Goal: Task Accomplishment & Management: Use online tool/utility

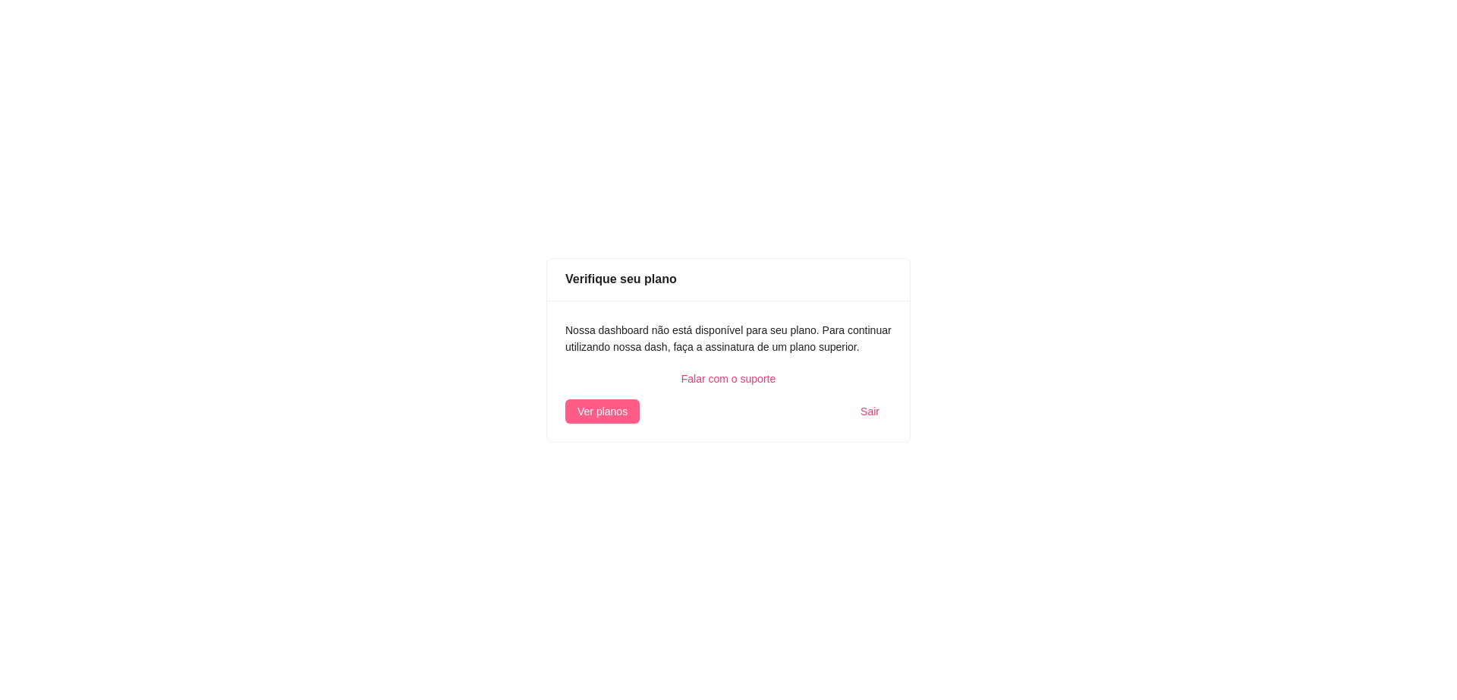
click at [625, 405] on span "Ver planos" at bounding box center [603, 411] width 50 height 17
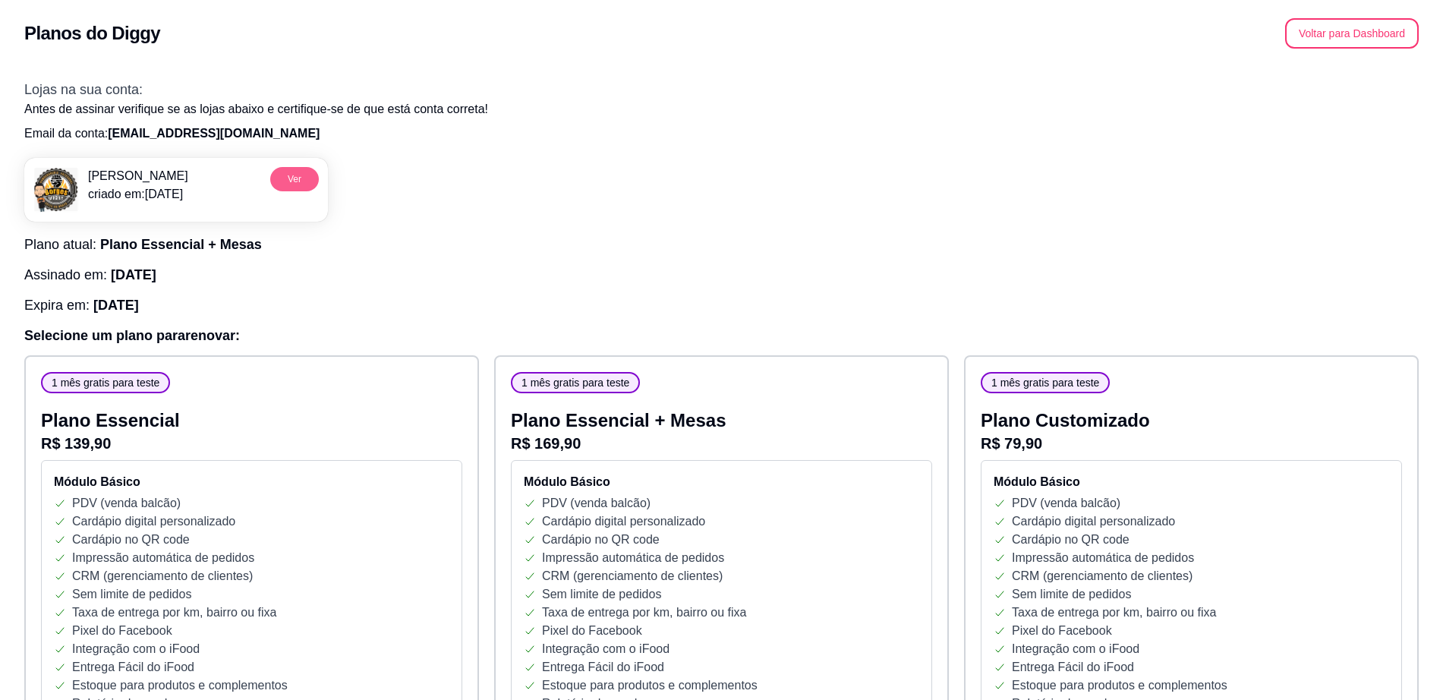
click at [295, 185] on button "Ver" at bounding box center [294, 179] width 49 height 24
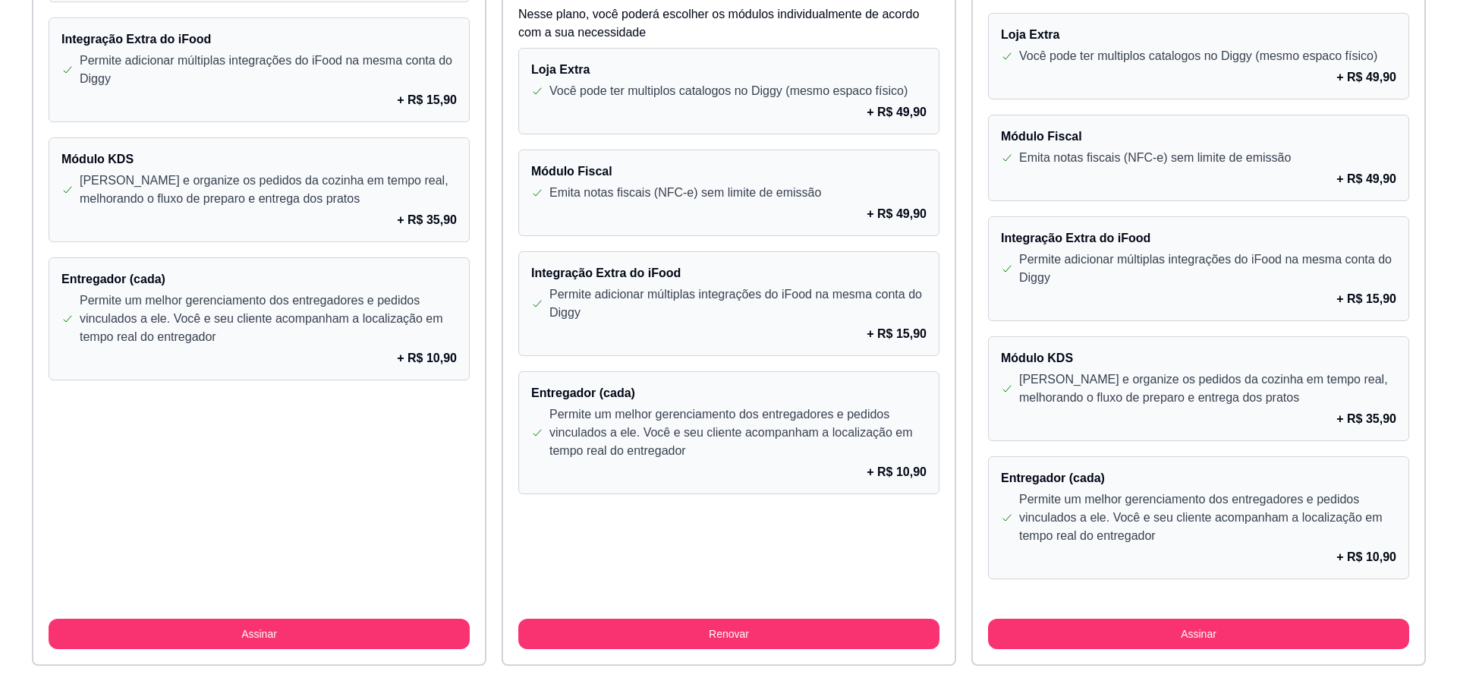
scroll to position [1227, 0]
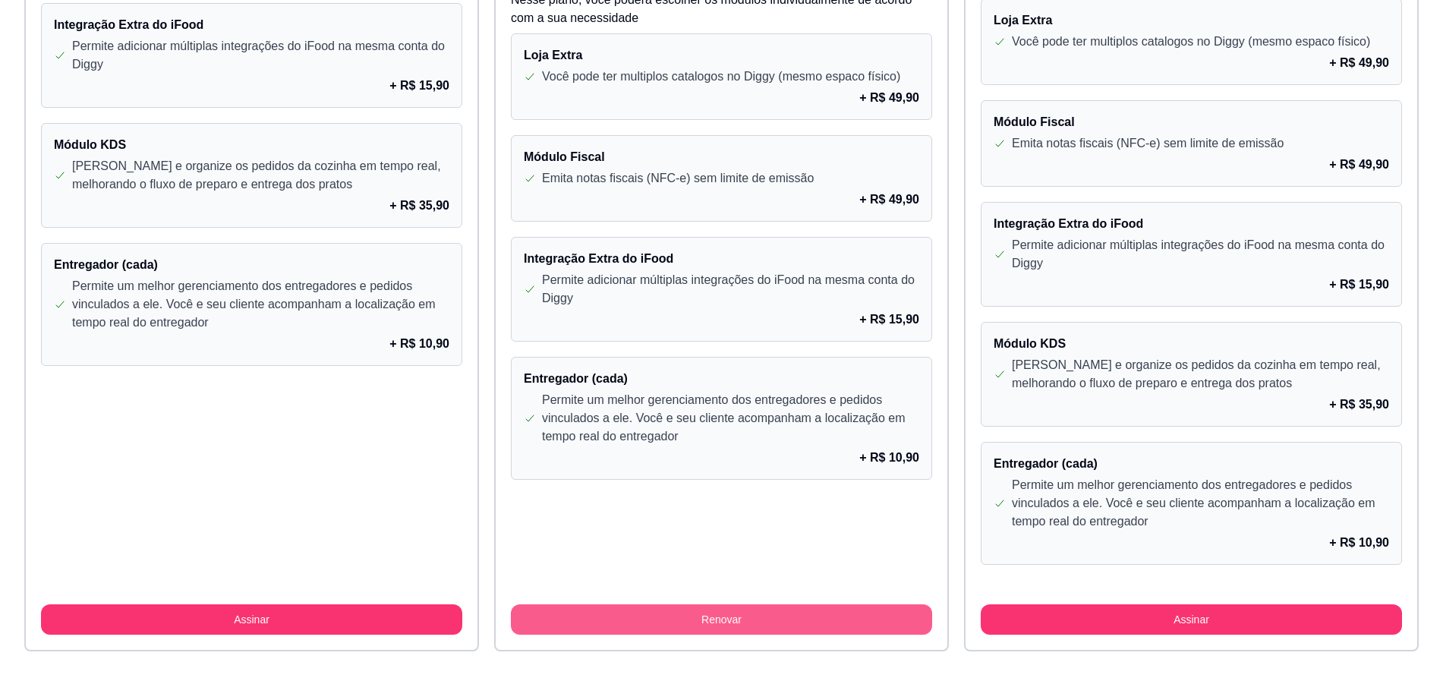
click at [823, 617] on button "Renovar" at bounding box center [721, 619] width 421 height 30
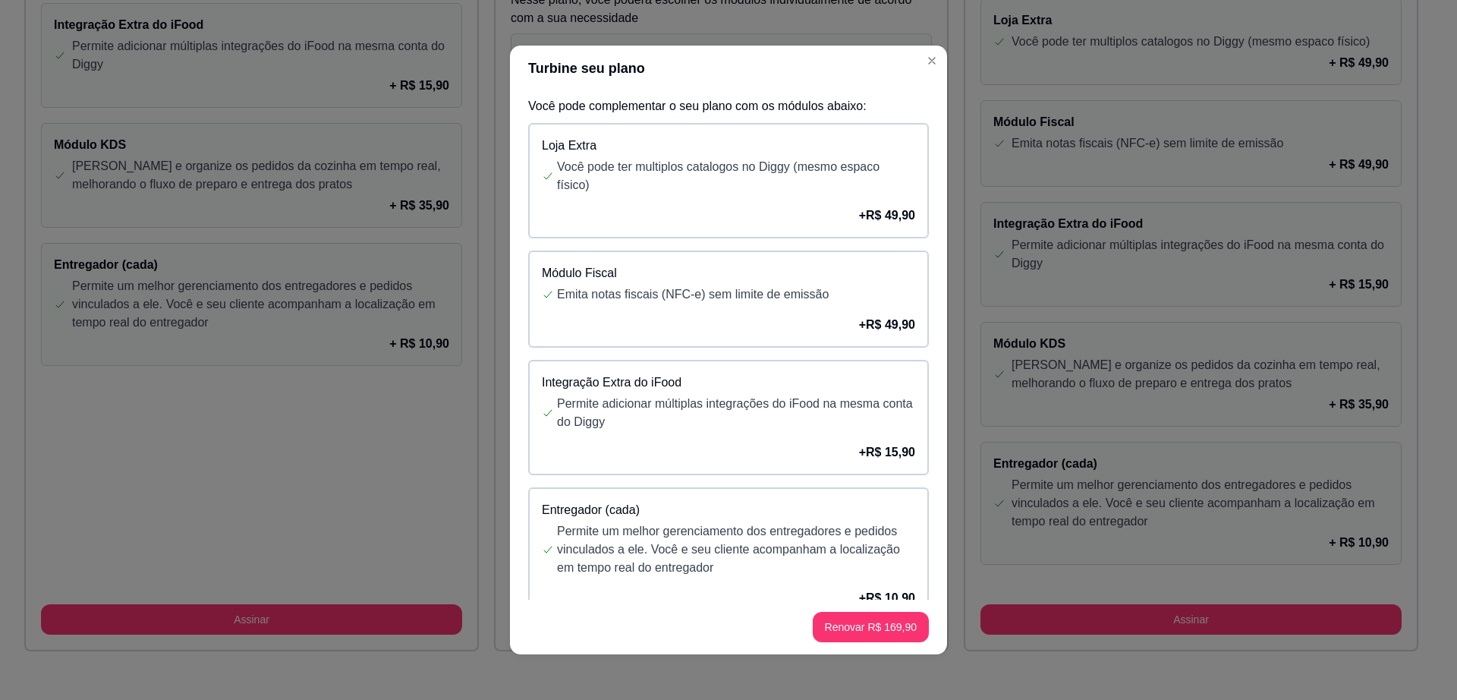
scroll to position [39, 0]
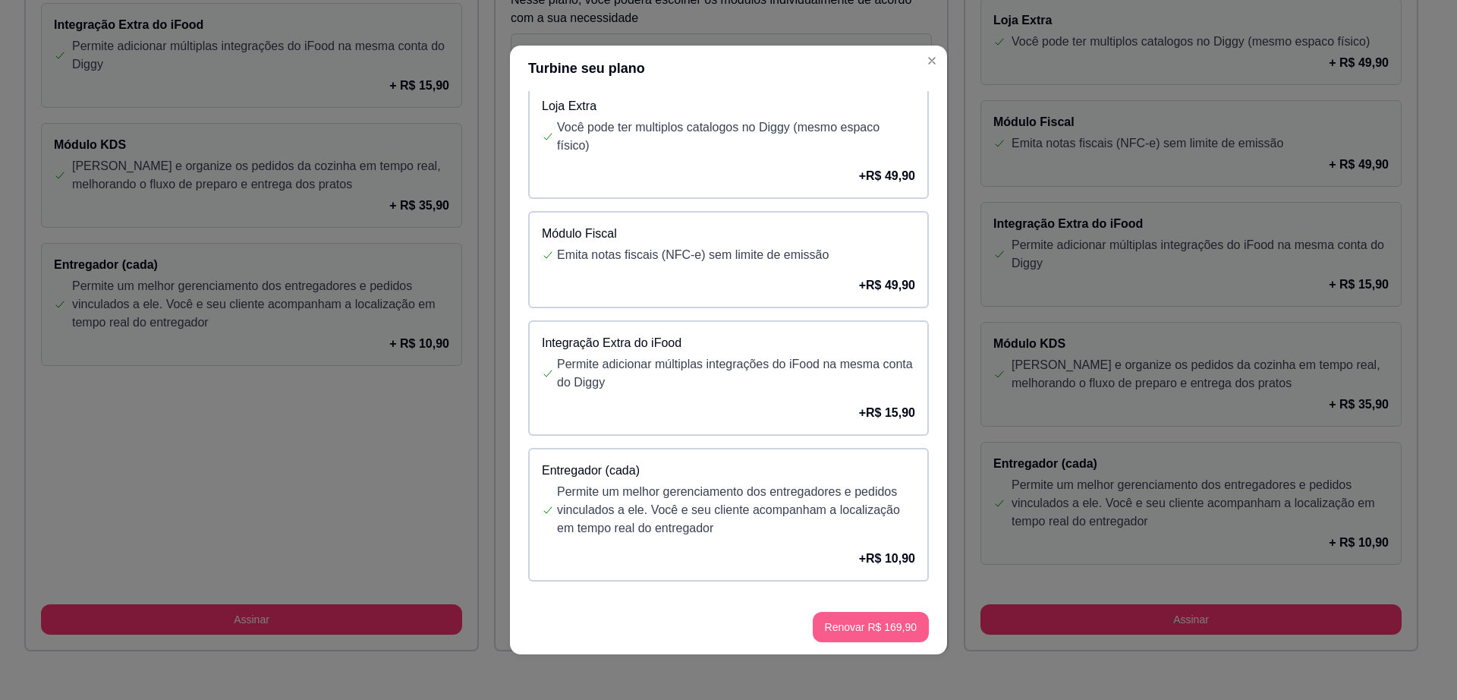
click at [884, 622] on button "Renovar R$ 169,90" at bounding box center [871, 627] width 116 height 30
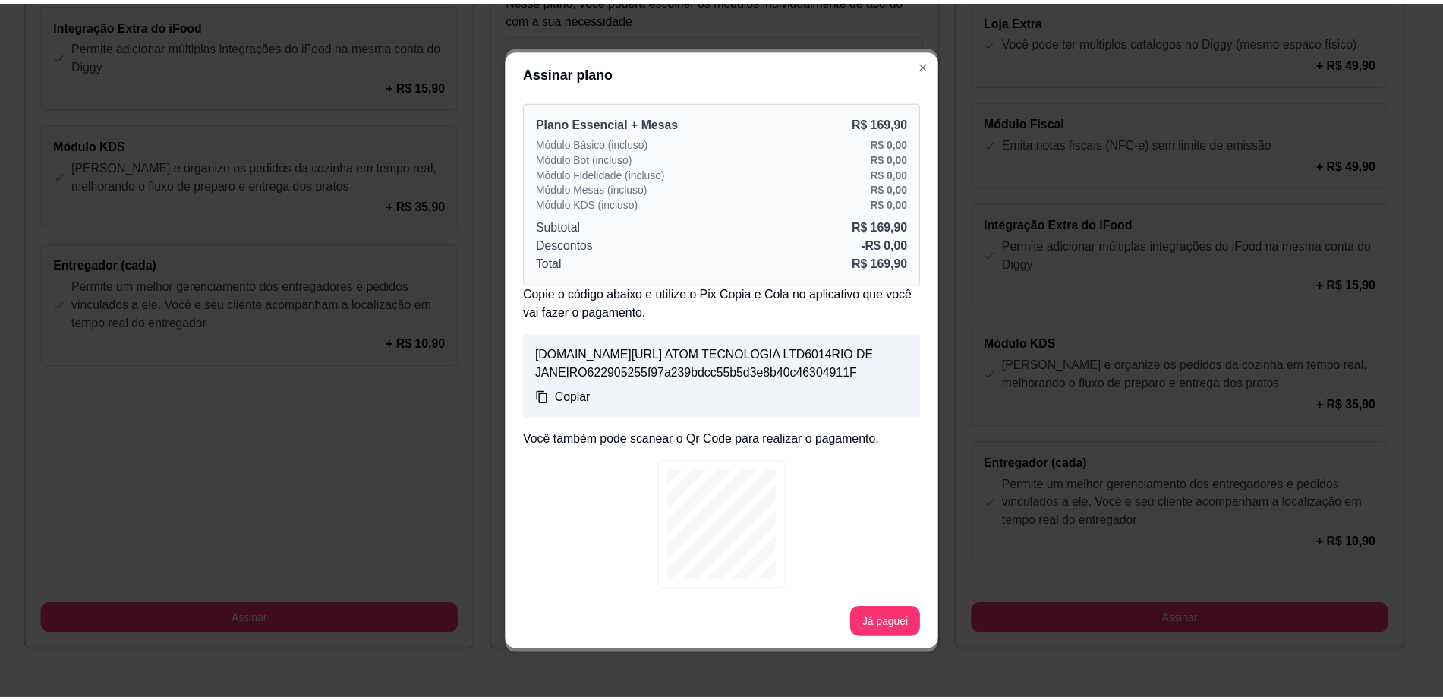
scroll to position [61, 0]
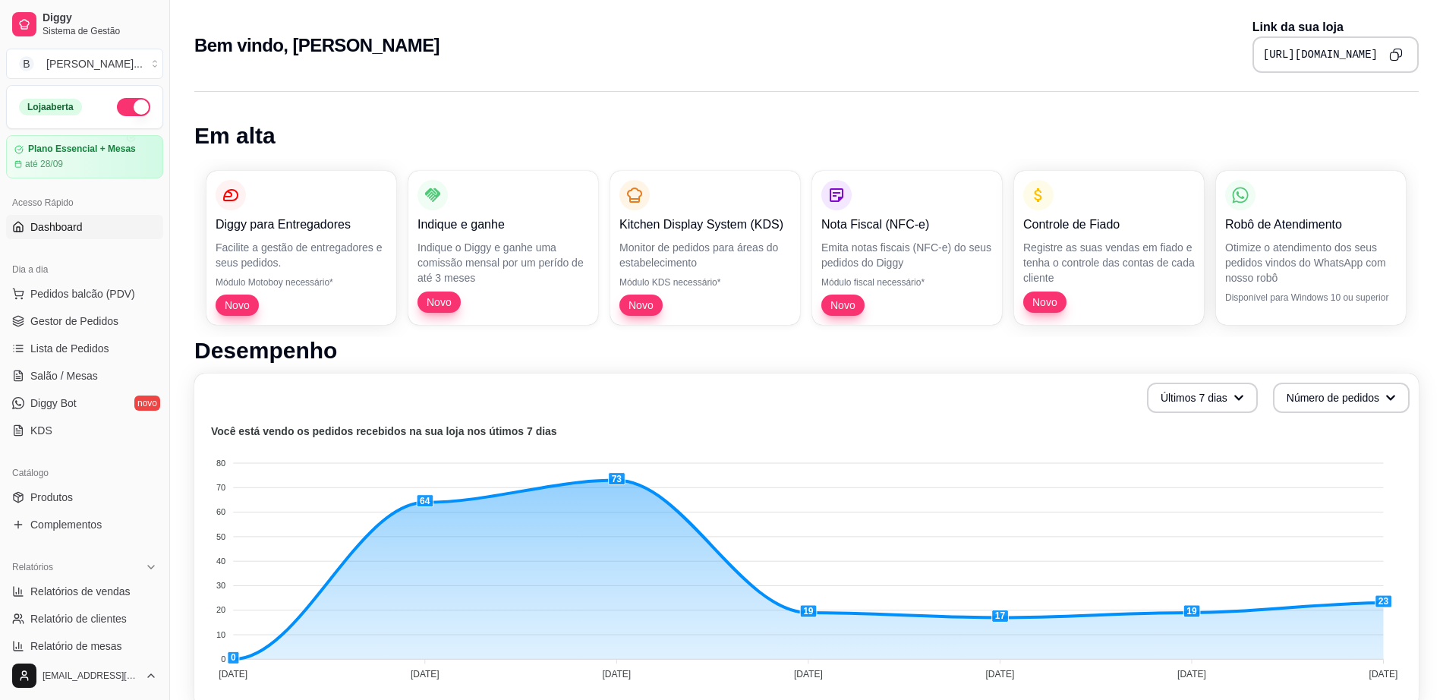
click at [121, 102] on button "button" at bounding box center [133, 107] width 33 height 18
click at [102, 378] on link "Salão / Mesas" at bounding box center [84, 376] width 157 height 24
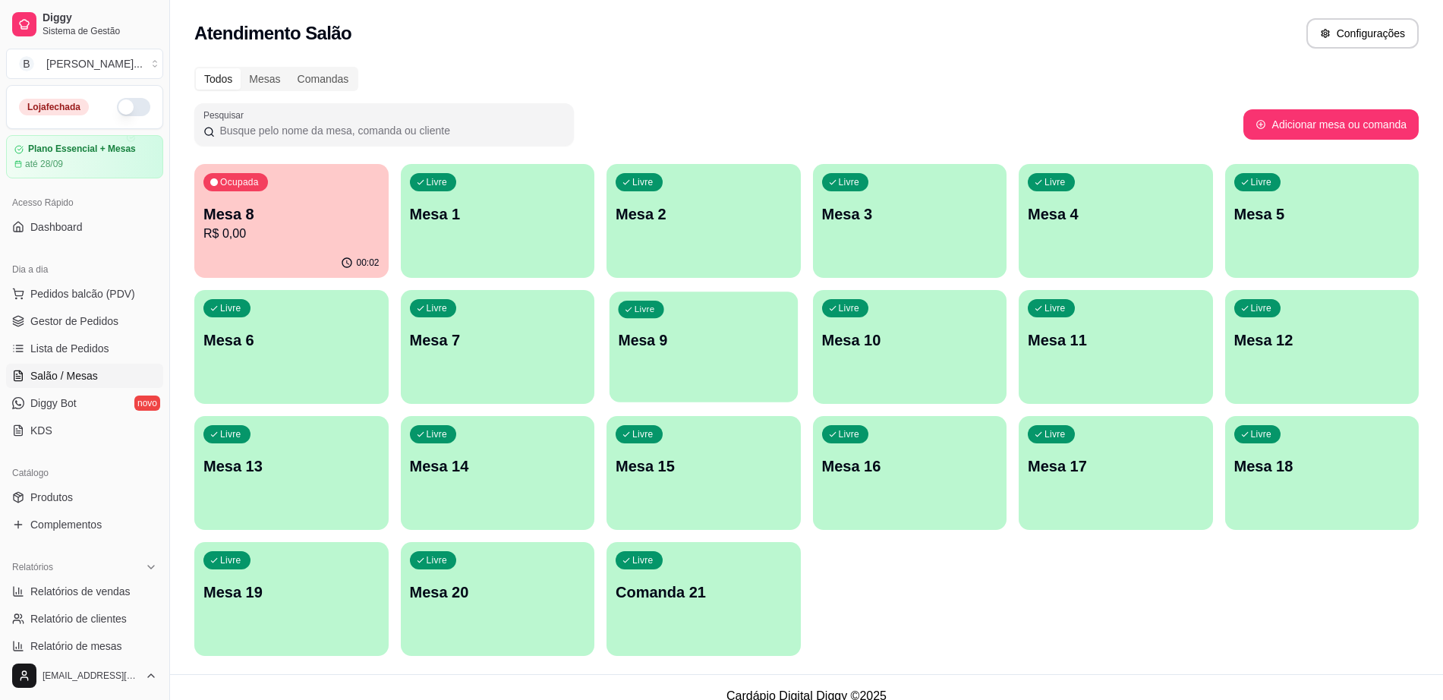
click at [700, 357] on div "Livre Mesa 9" at bounding box center [704, 337] width 188 height 93
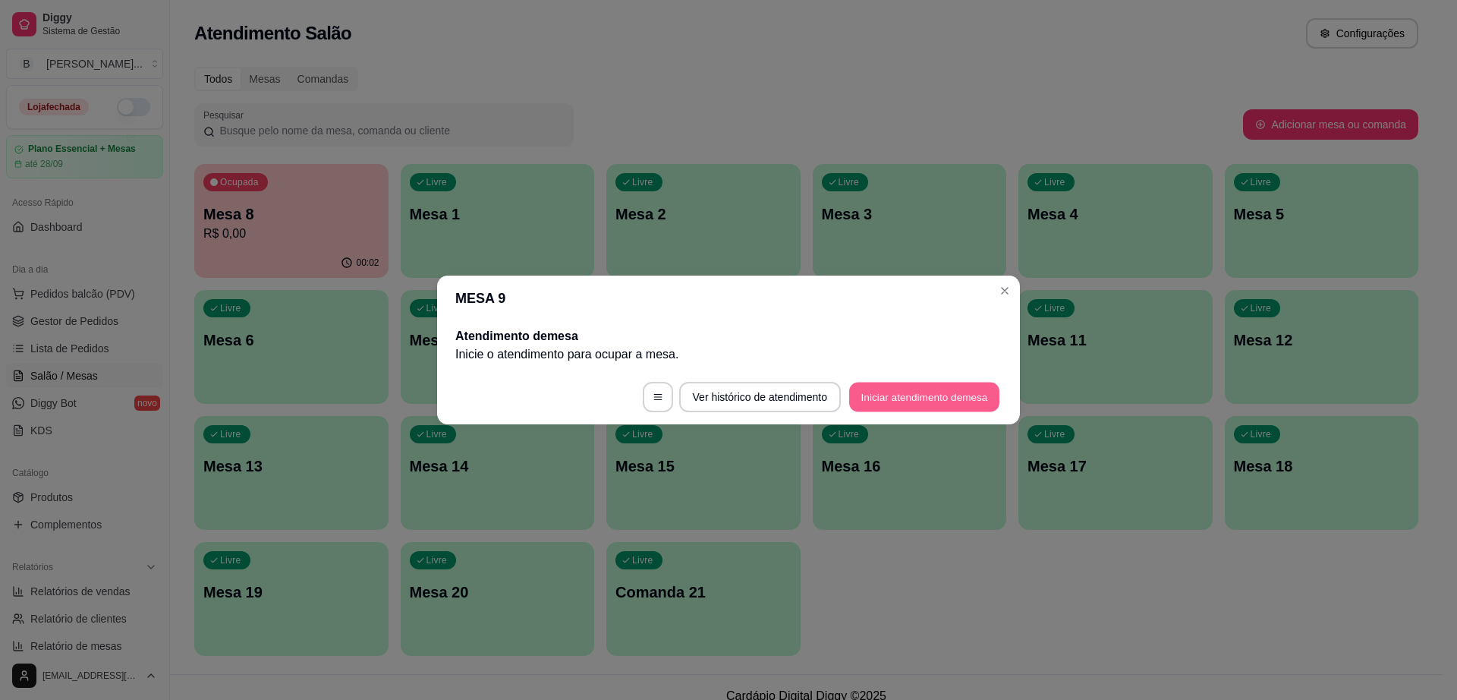
click at [906, 396] on button "Iniciar atendimento de mesa" at bounding box center [924, 398] width 150 height 30
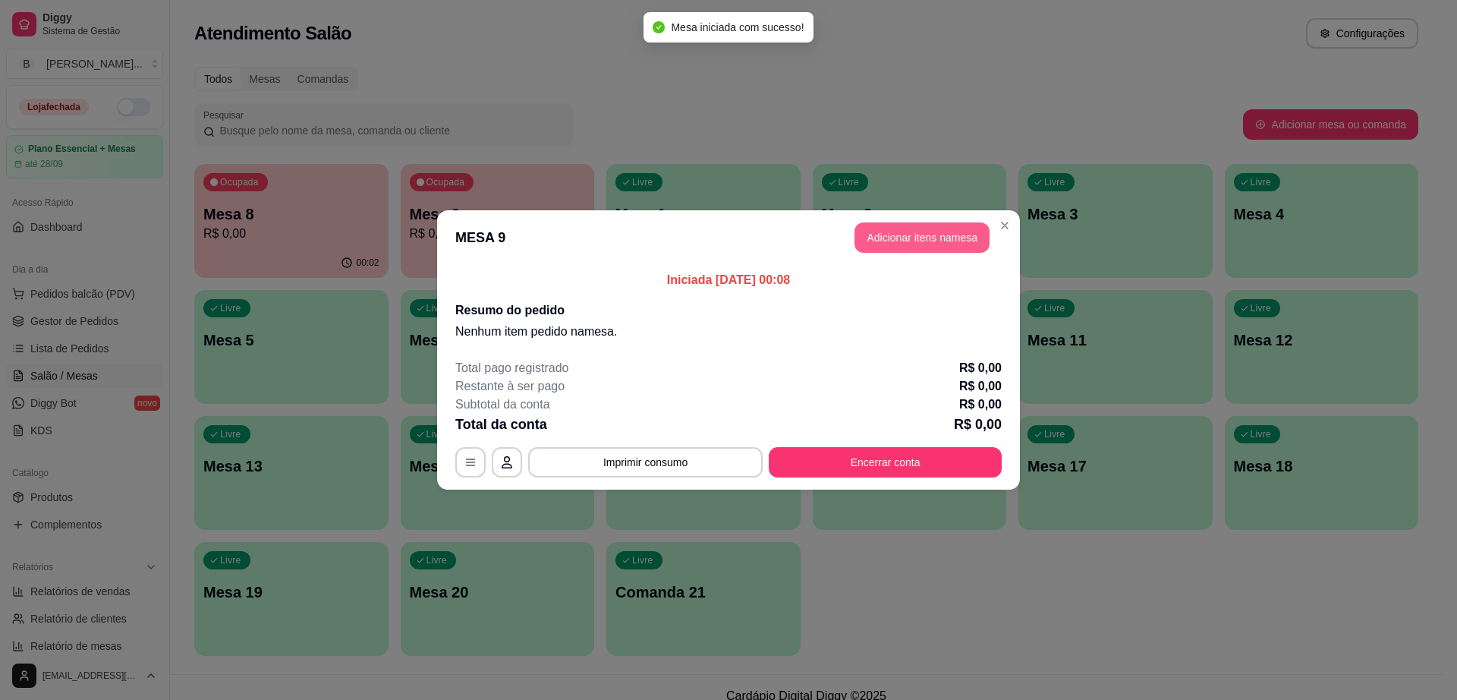
click at [914, 258] on header "MESA 9 Adicionar itens na mesa" at bounding box center [728, 237] width 583 height 55
click at [916, 254] on header "MESA 9 Adicionar itens na mesa" at bounding box center [728, 237] width 583 height 55
click at [919, 241] on button "Adicionar itens na mesa" at bounding box center [922, 237] width 135 height 30
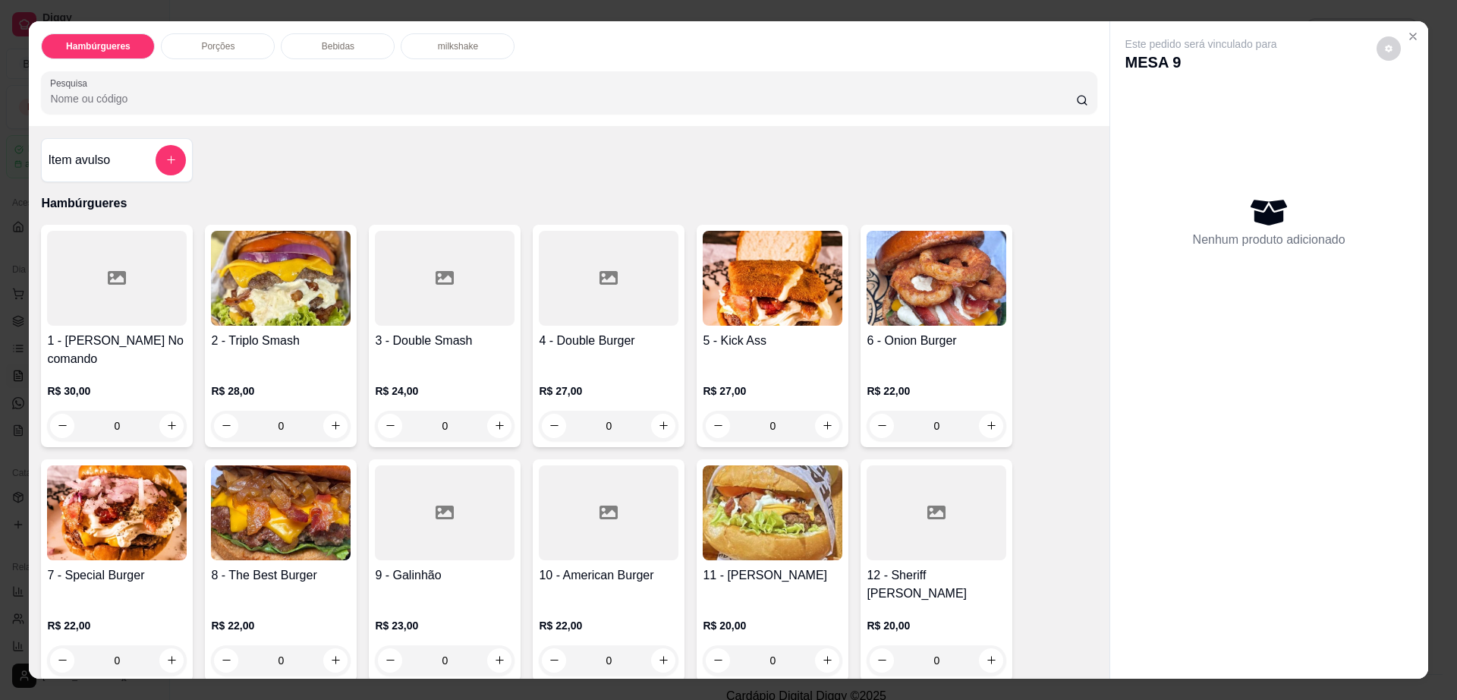
click at [369, 51] on div "Bebidas" at bounding box center [338, 46] width 114 height 26
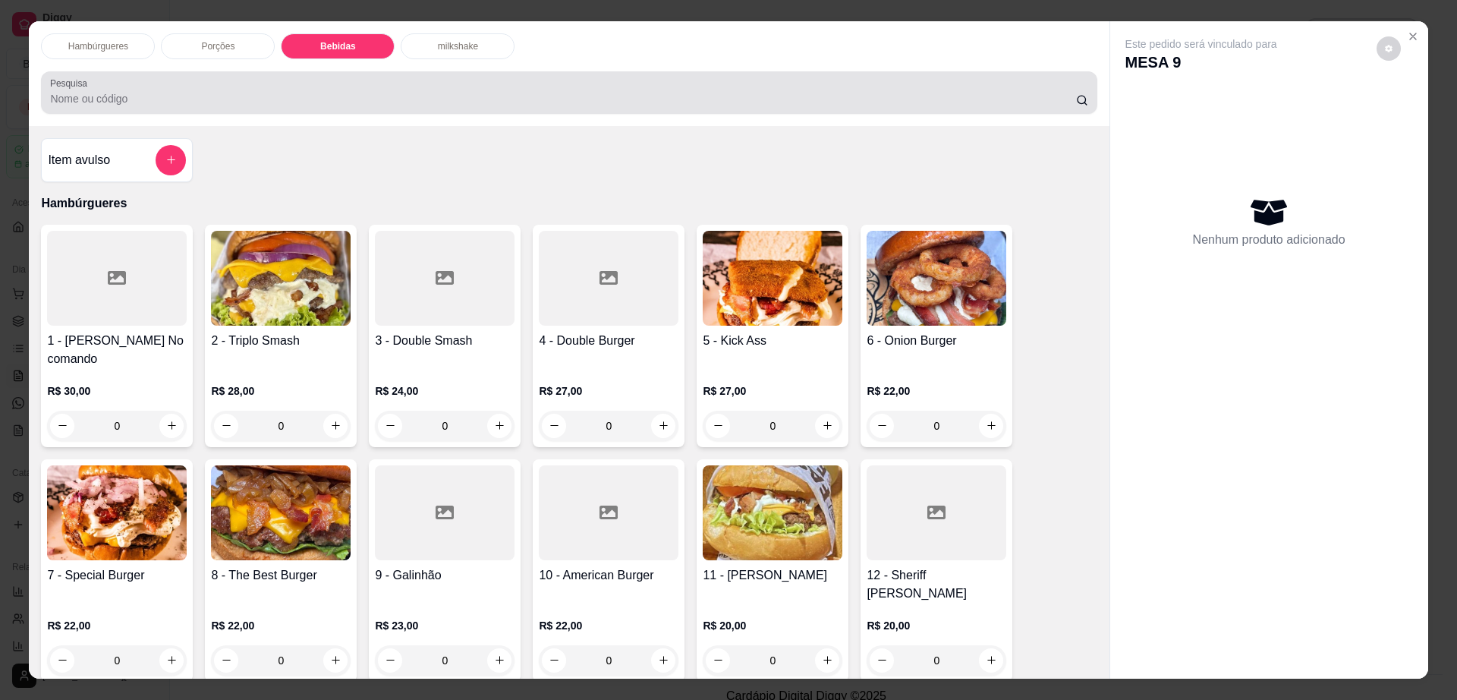
scroll to position [27, 0]
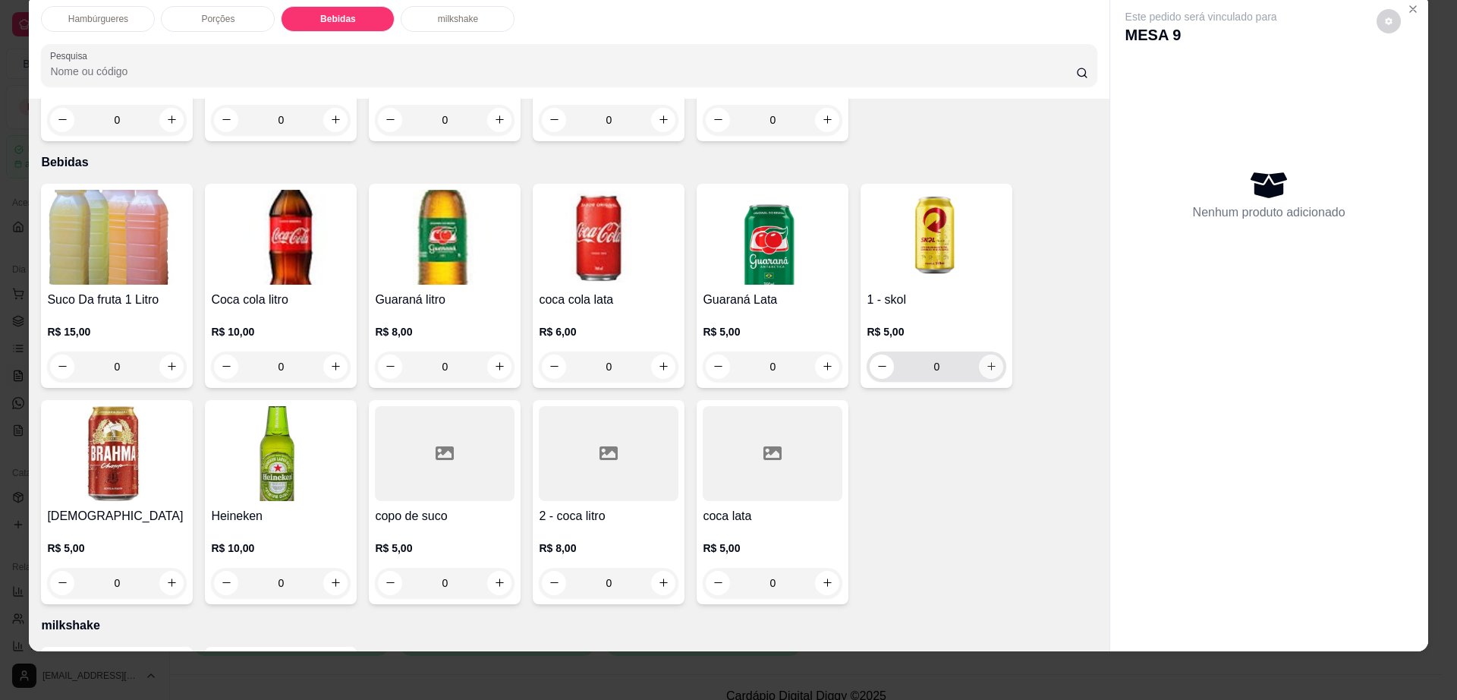
click at [987, 361] on icon "increase-product-quantity" at bounding box center [991, 366] width 11 height 11
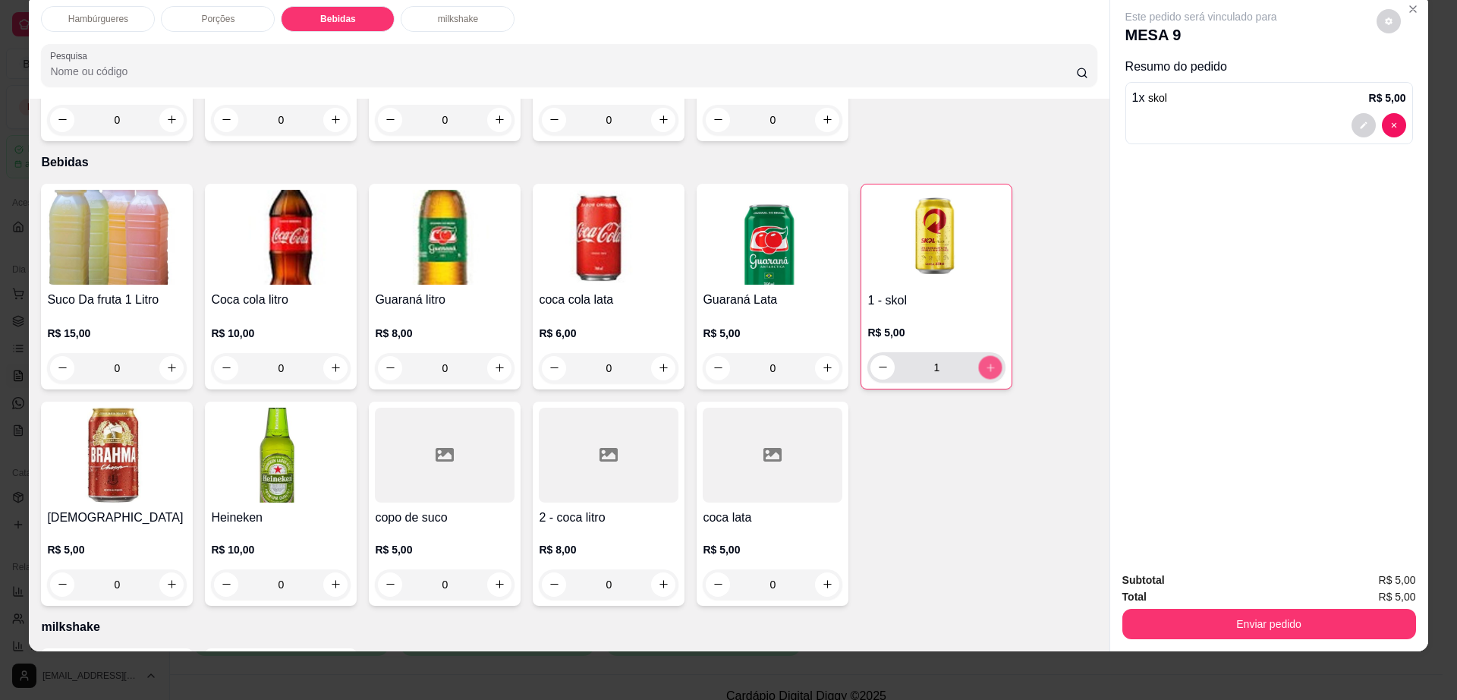
click at [987, 361] on icon "increase-product-quantity" at bounding box center [990, 366] width 11 height 11
type input "4"
click at [1384, 18] on icon "decrease-product-quantity" at bounding box center [1388, 21] width 9 height 9
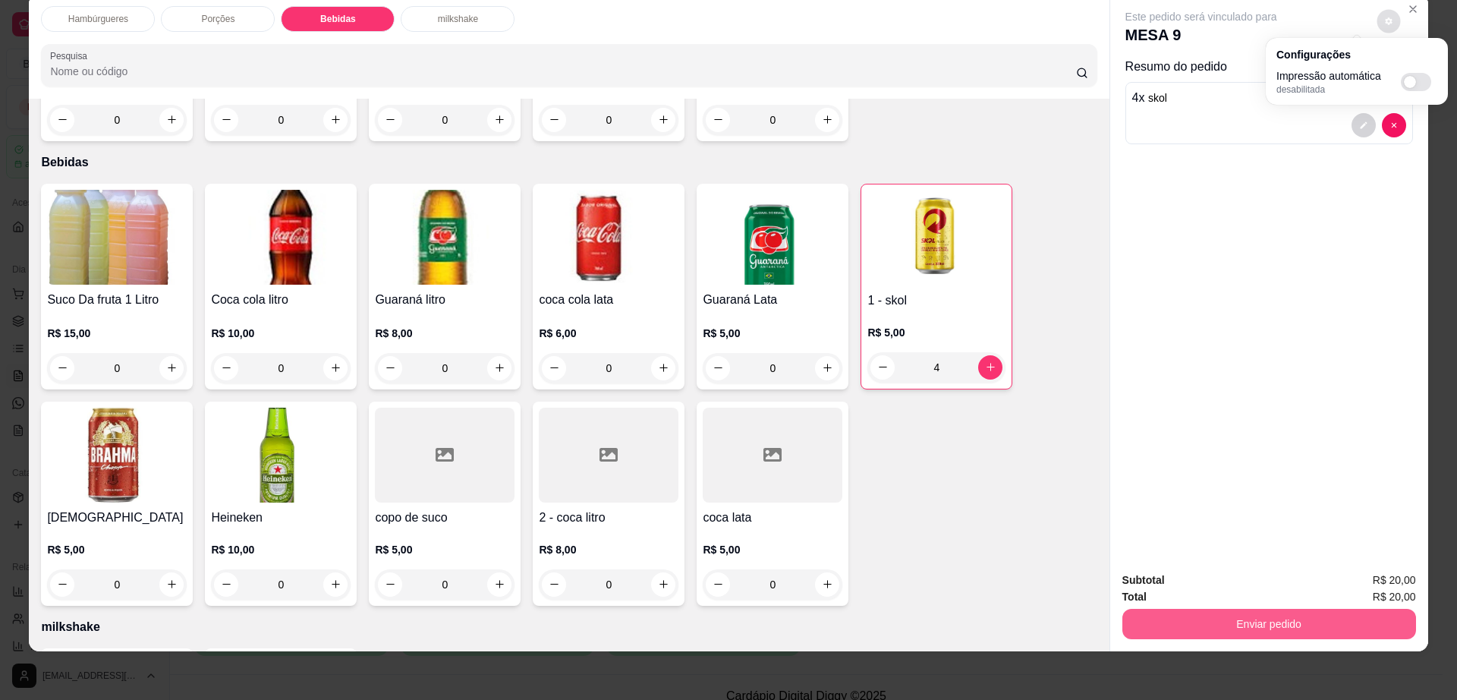
click at [1203, 616] on button "Enviar pedido" at bounding box center [1270, 624] width 294 height 30
click at [1203, 616] on button "Enviar pedido" at bounding box center [1268, 625] width 285 height 30
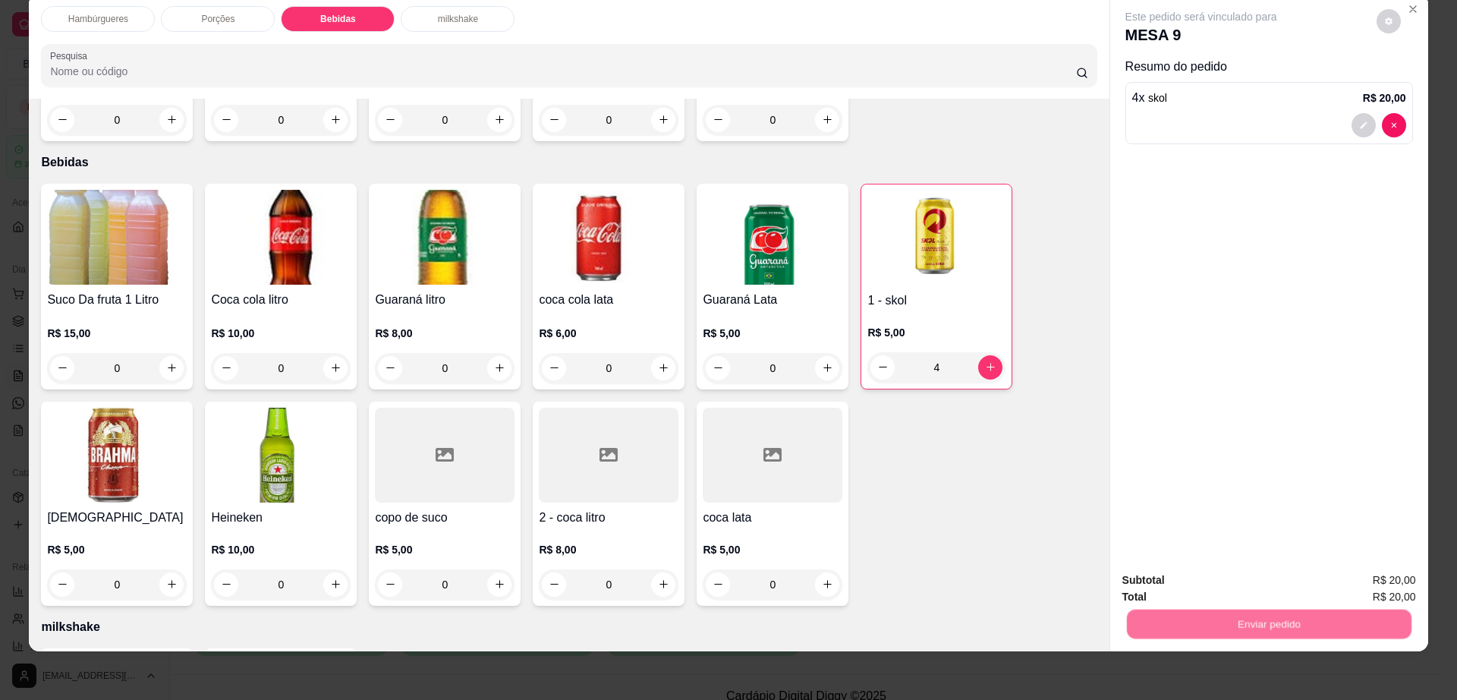
click at [1213, 587] on button "Não registrar e enviar pedido" at bounding box center [1218, 586] width 158 height 29
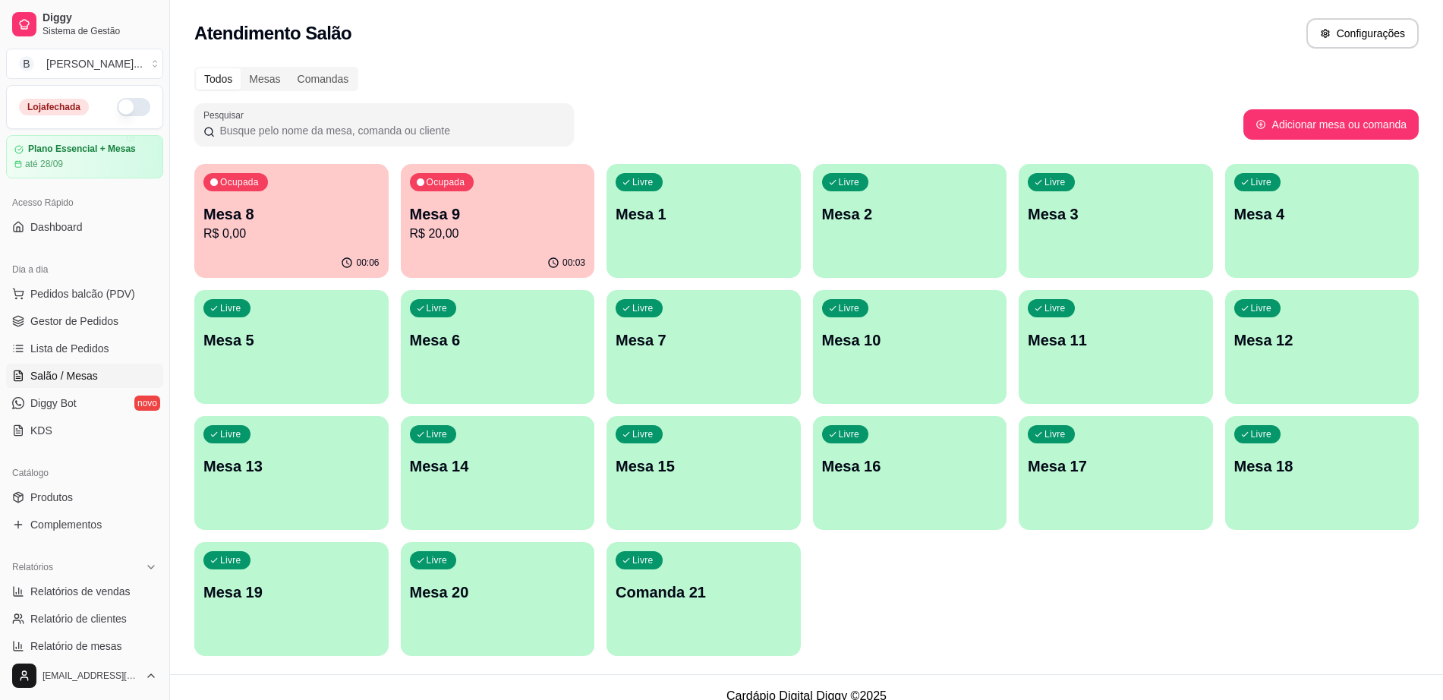
click at [272, 226] on p "R$ 0,00" at bounding box center [291, 234] width 176 height 18
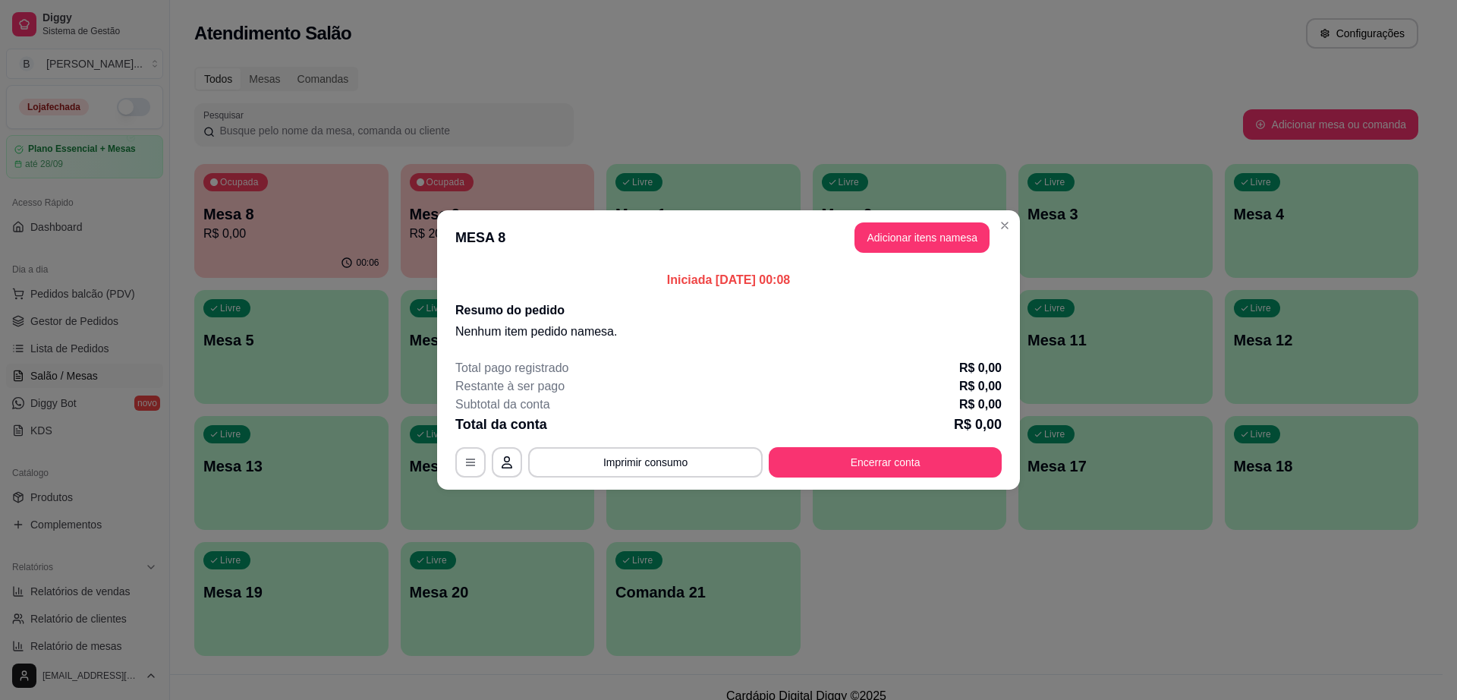
click at [936, 254] on header "MESA 8 Adicionar itens na mesa" at bounding box center [728, 237] width 583 height 55
click at [939, 232] on button "Adicionar itens na mesa" at bounding box center [922, 237] width 135 height 30
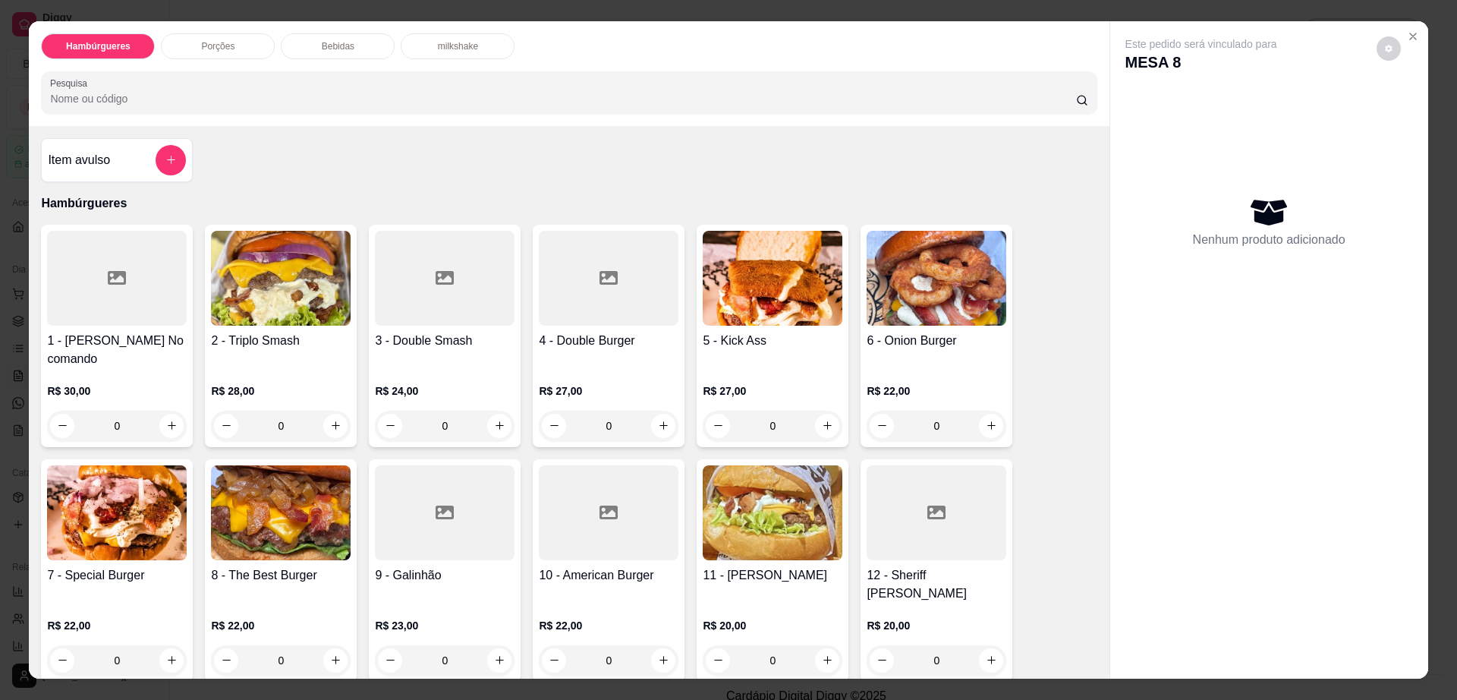
click at [802, 323] on img at bounding box center [773, 278] width 140 height 95
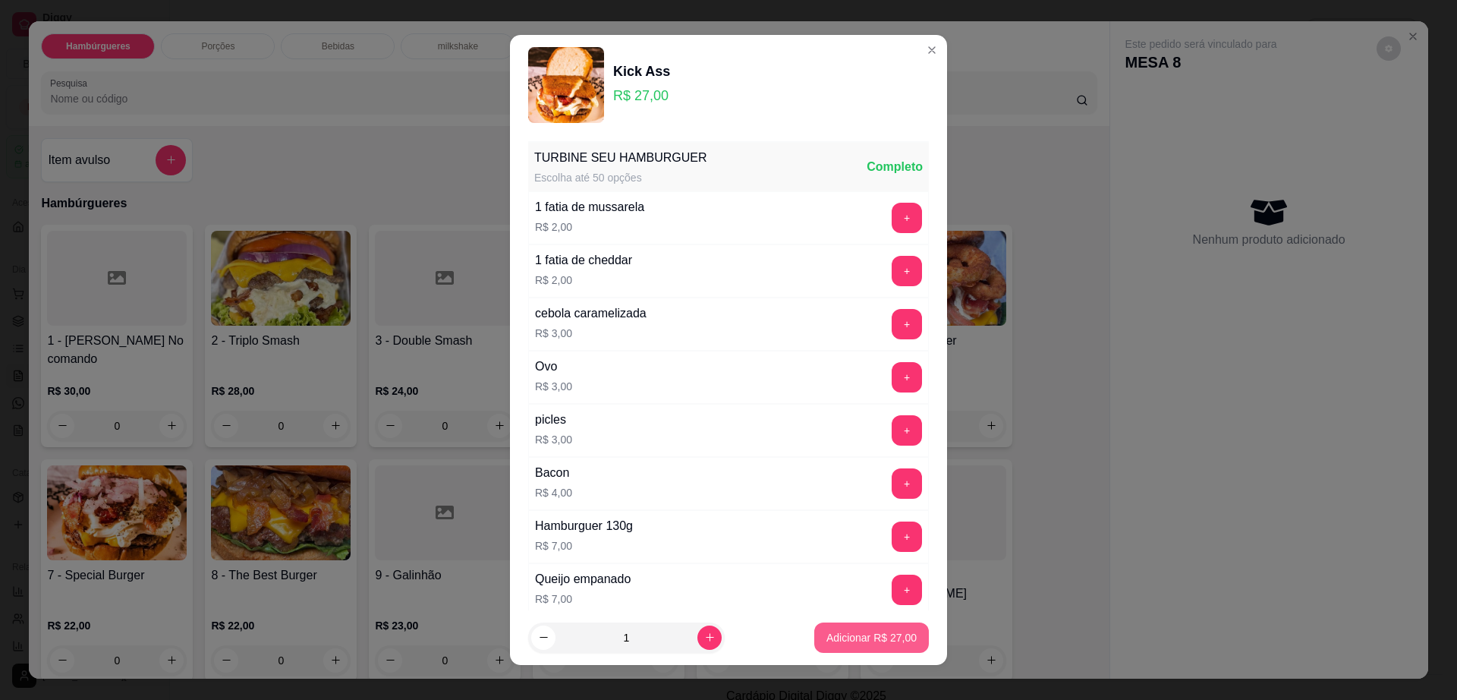
click at [857, 646] on button "Adicionar R$ 27,00" at bounding box center [871, 637] width 115 height 30
type input "1"
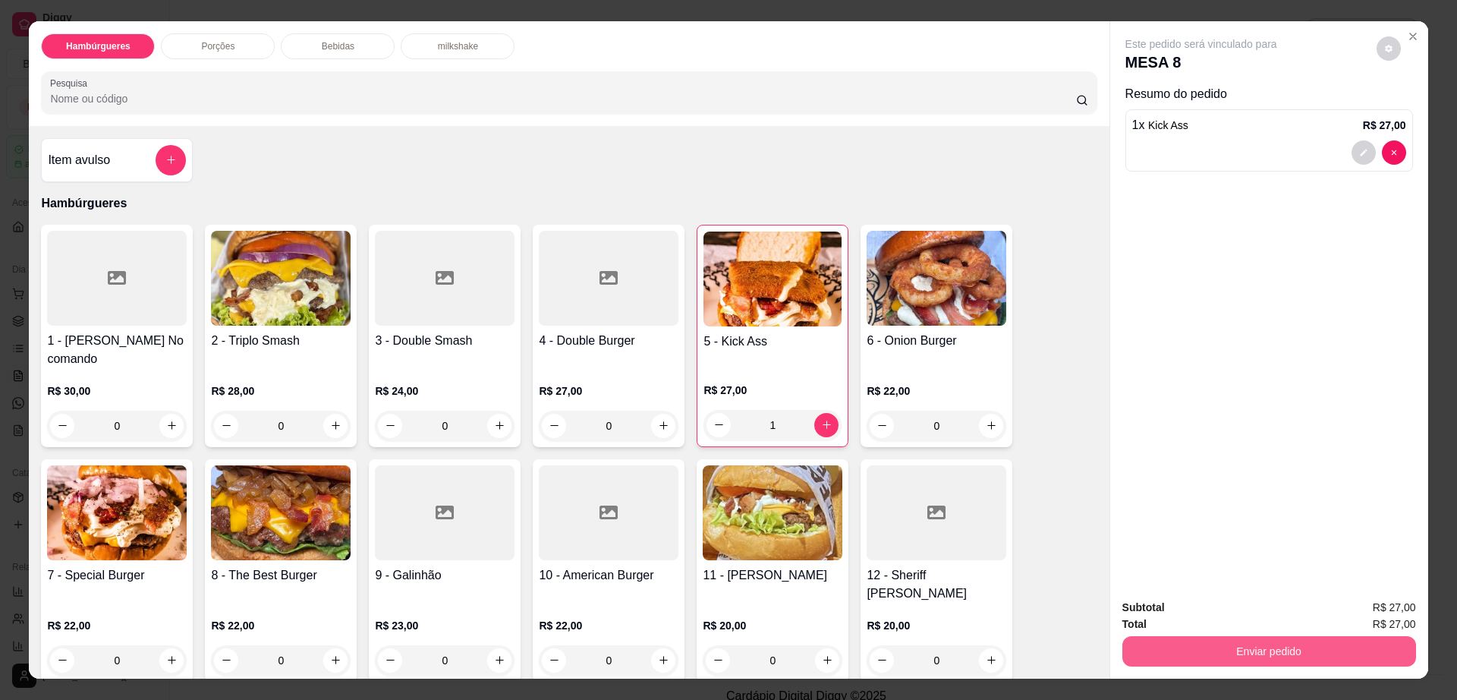
click at [1230, 638] on button "Enviar pedido" at bounding box center [1270, 651] width 294 height 30
click at [1158, 611] on button "Não registrar e enviar pedido" at bounding box center [1218, 614] width 158 height 29
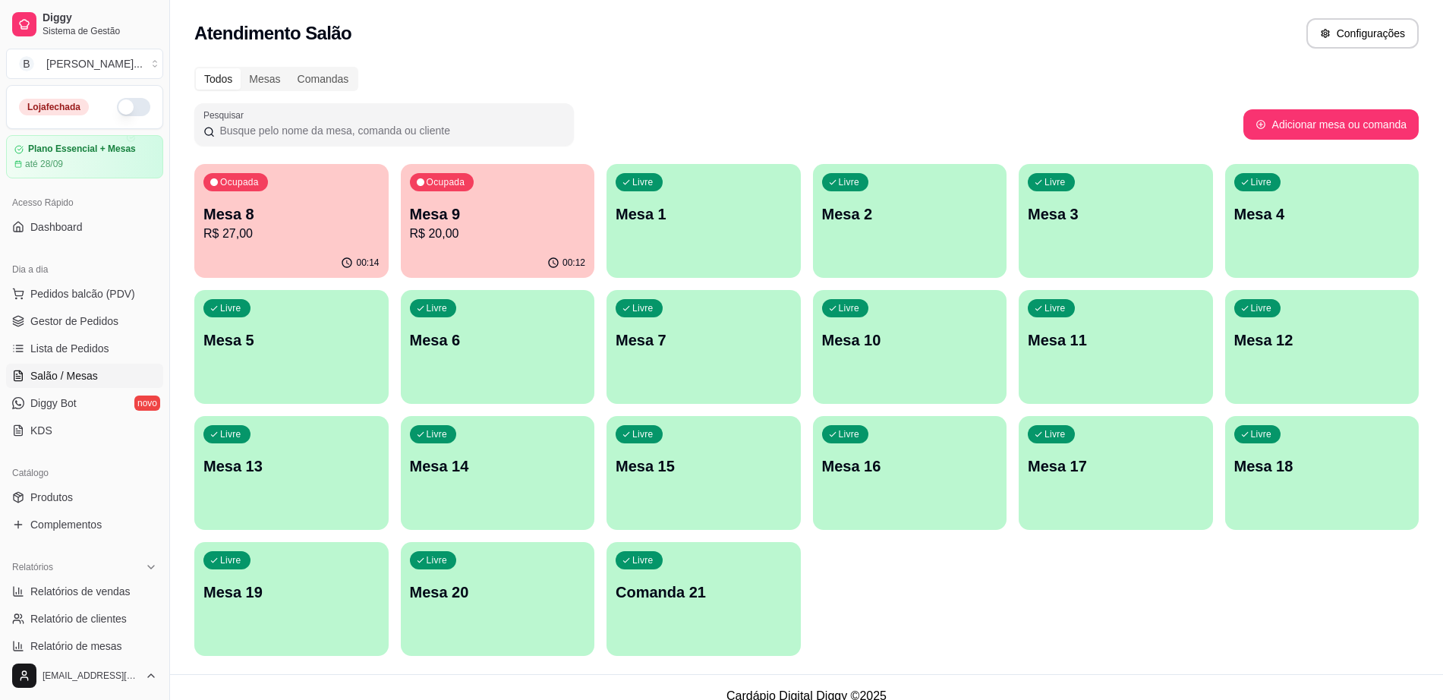
click at [285, 254] on div "00:14" at bounding box center [291, 263] width 194 height 30
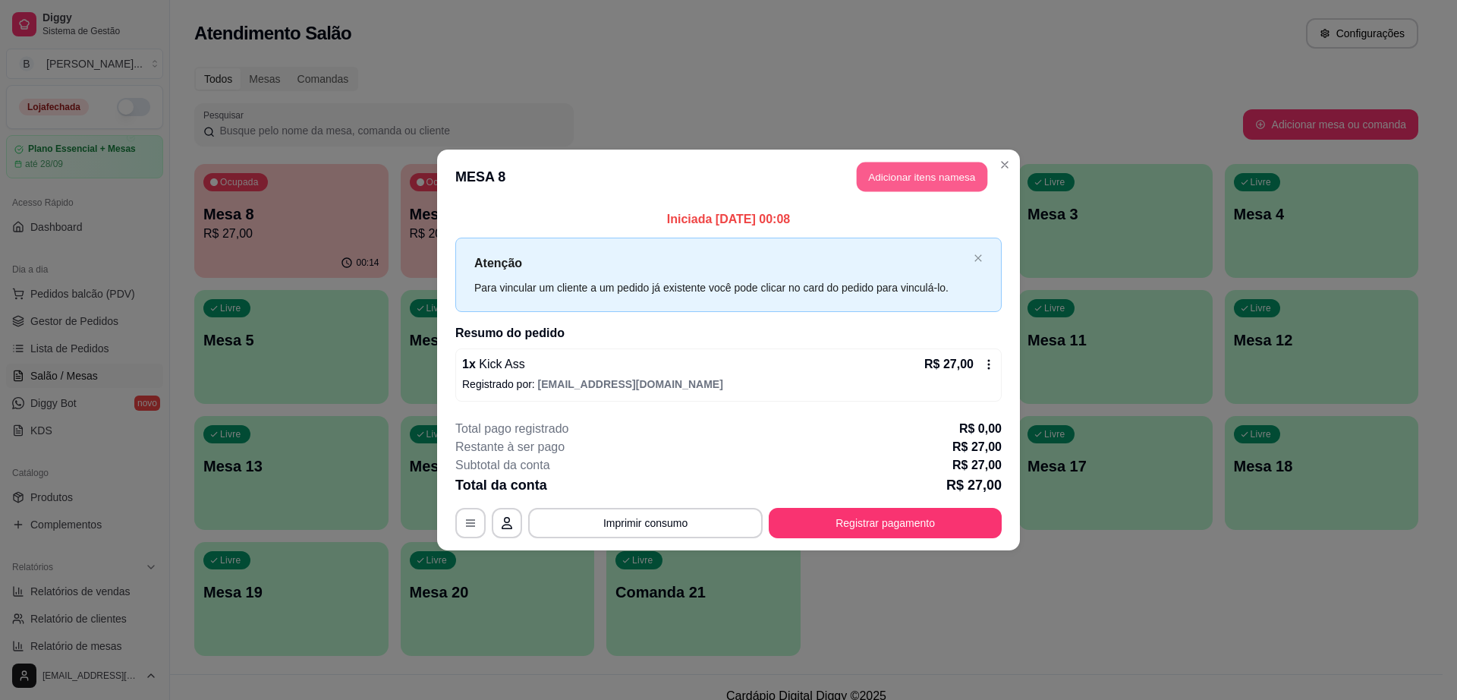
click at [921, 181] on button "Adicionar itens na mesa" at bounding box center [922, 177] width 131 height 30
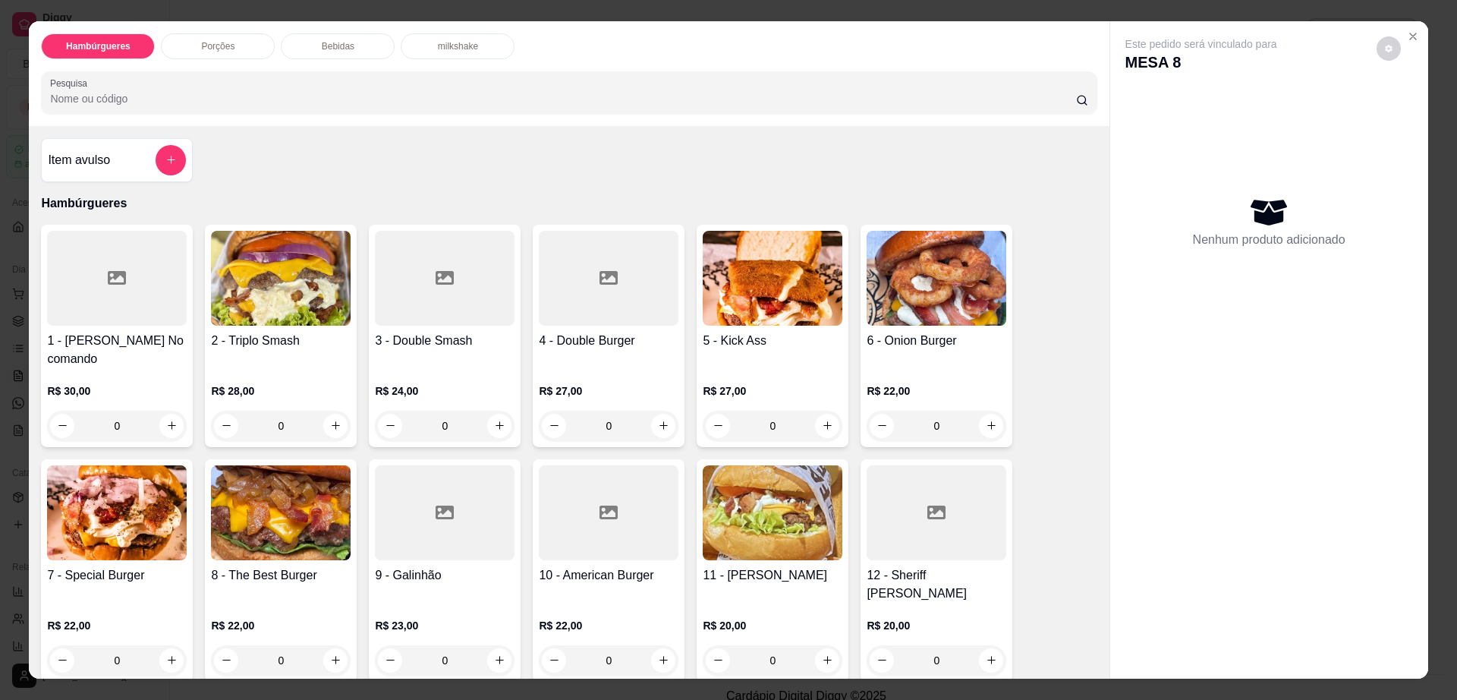
click at [330, 42] on p "Bebidas" at bounding box center [338, 46] width 33 height 12
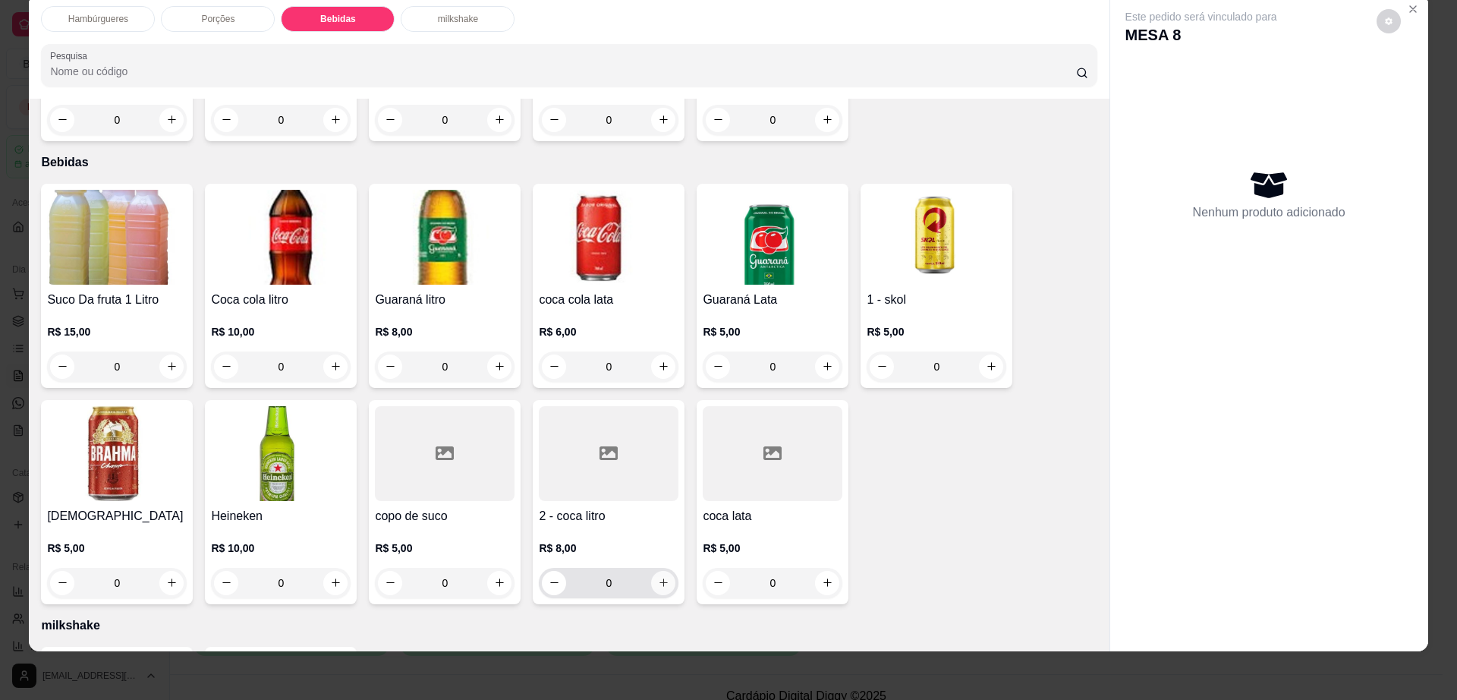
click at [658, 577] on icon "increase-product-quantity" at bounding box center [663, 582] width 11 height 11
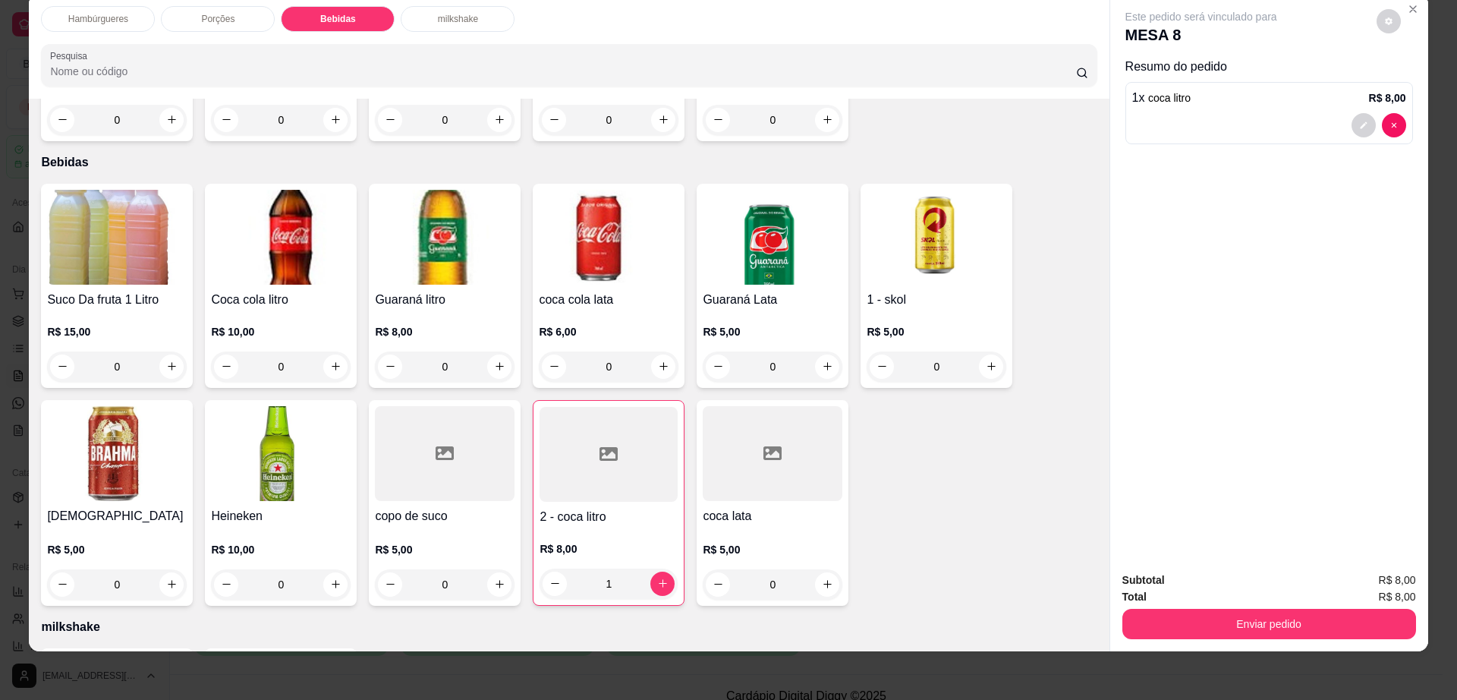
click at [258, 507] on div "Heineken" at bounding box center [281, 517] width 140 height 20
click at [550, 578] on icon "decrease-product-quantity" at bounding box center [555, 583] width 11 height 11
type input "0"
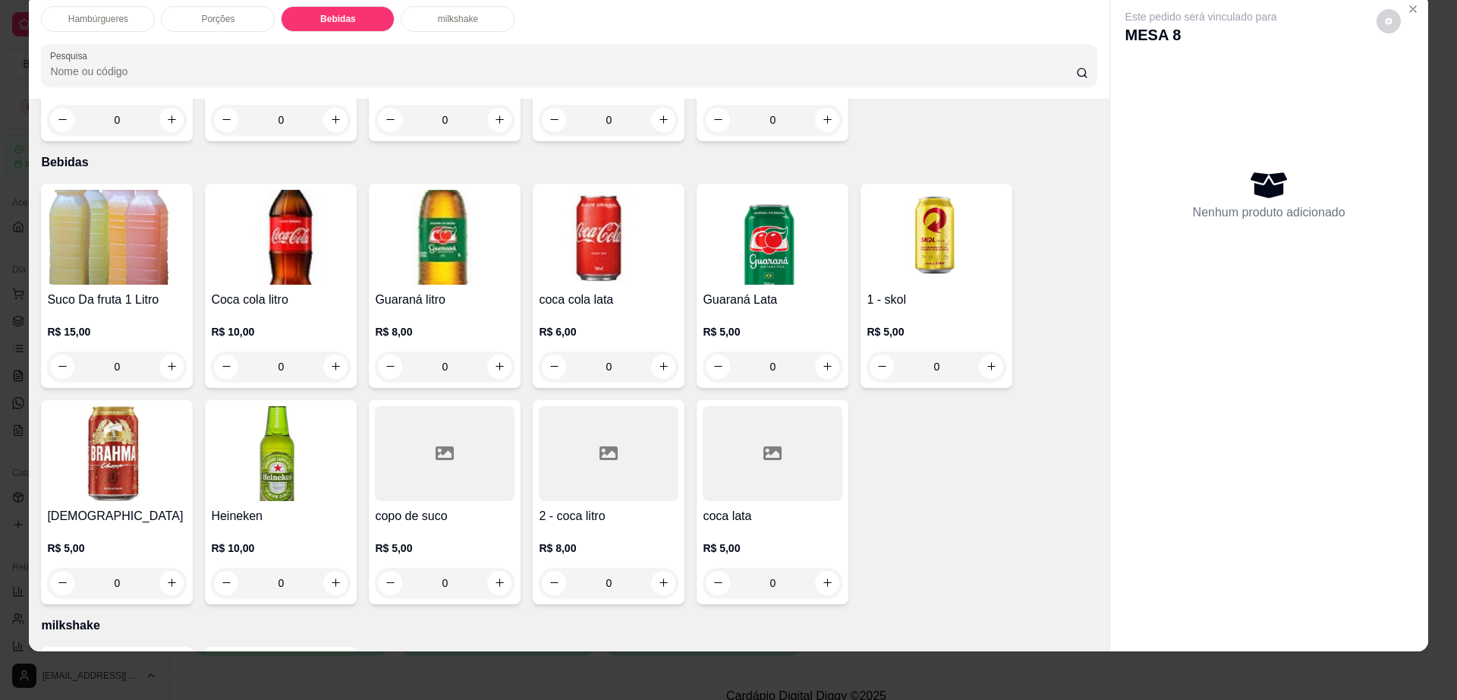
click at [786, 540] on p "R$ 5,00" at bounding box center [773, 547] width 140 height 15
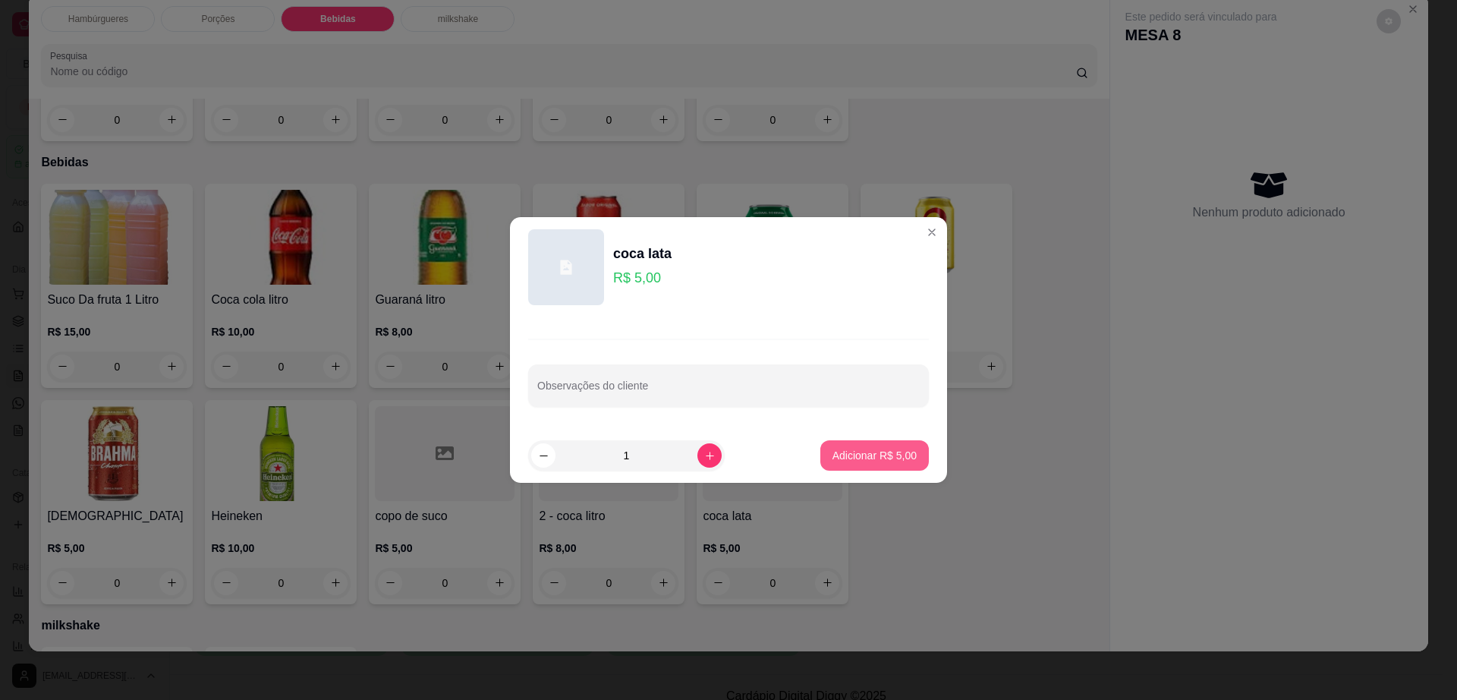
click at [887, 455] on p "Adicionar R$ 5,00" at bounding box center [875, 455] width 84 height 15
type input "1"
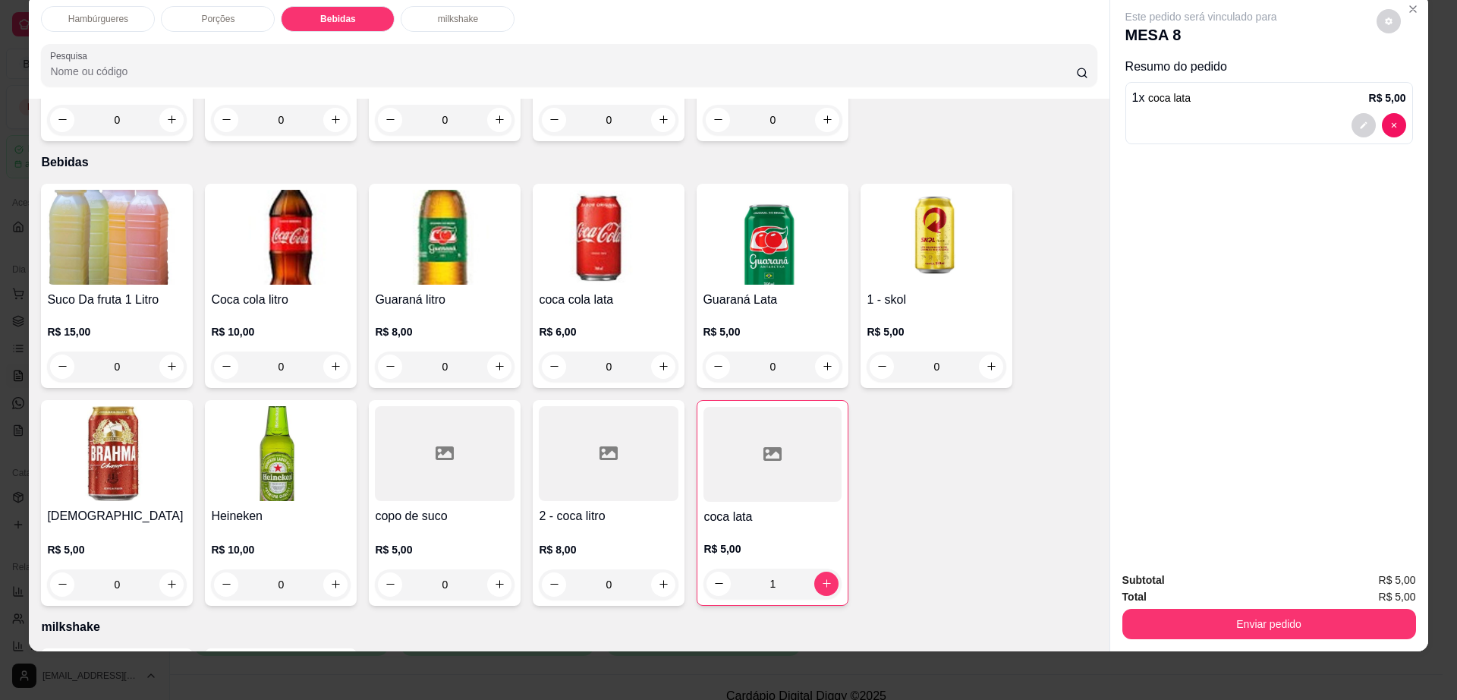
click at [273, 429] on img at bounding box center [281, 453] width 140 height 95
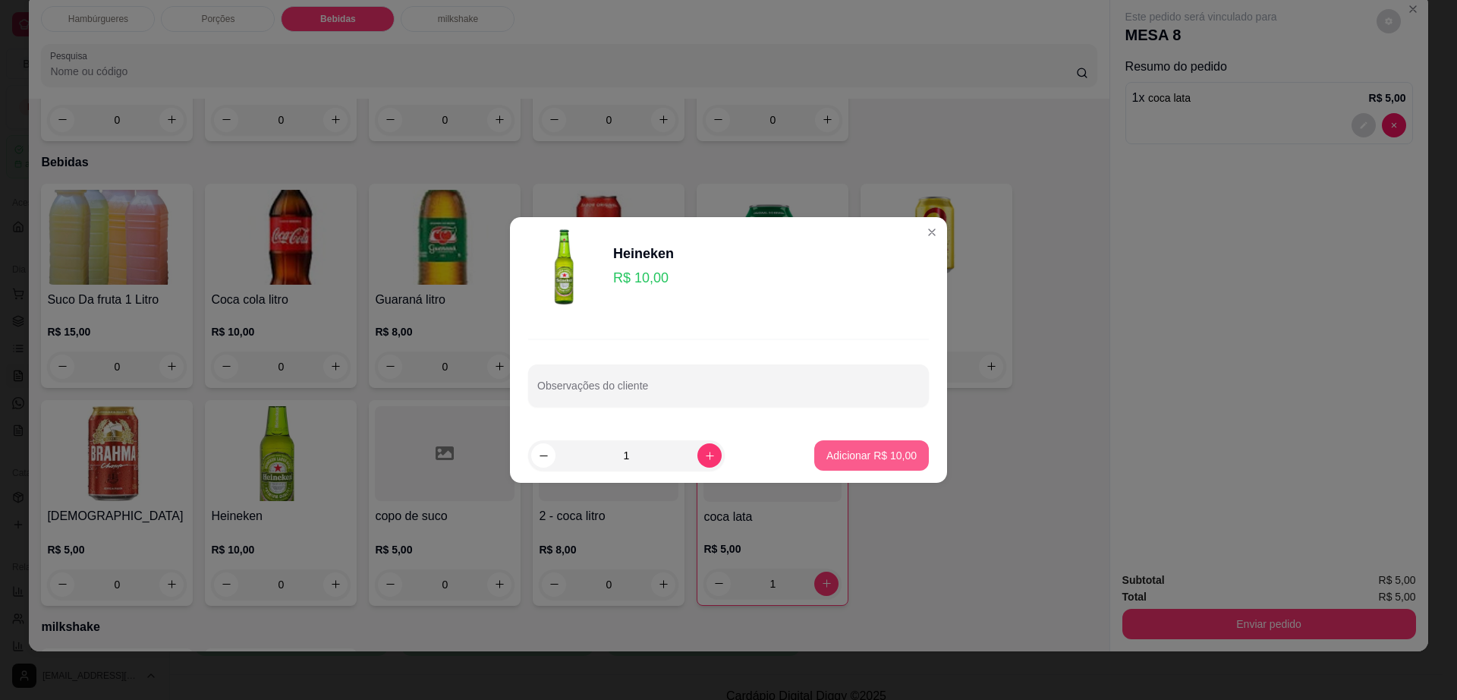
click at [829, 445] on button "Adicionar R$ 10,00" at bounding box center [871, 455] width 115 height 30
type input "1"
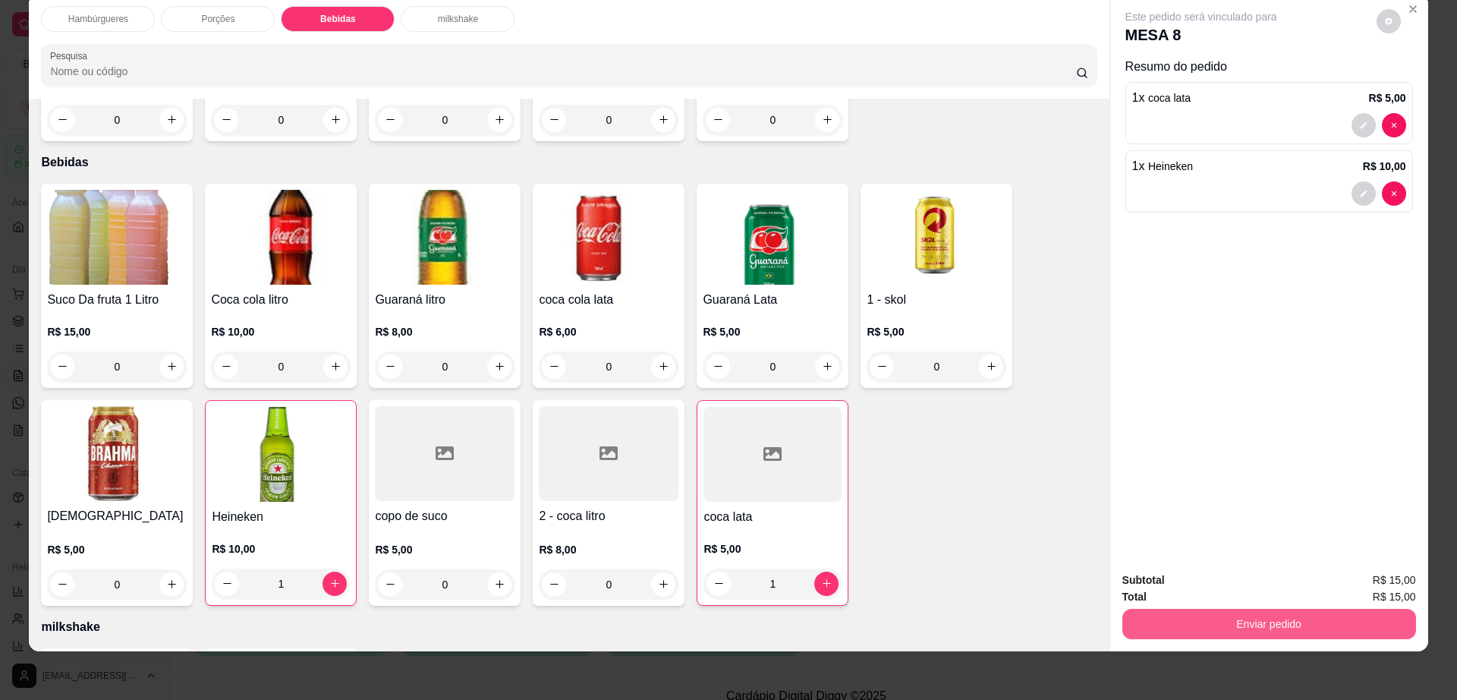
click at [1177, 636] on button "Enviar pedido" at bounding box center [1270, 624] width 294 height 30
click at [1188, 584] on button "Não registrar e enviar pedido" at bounding box center [1218, 586] width 158 height 29
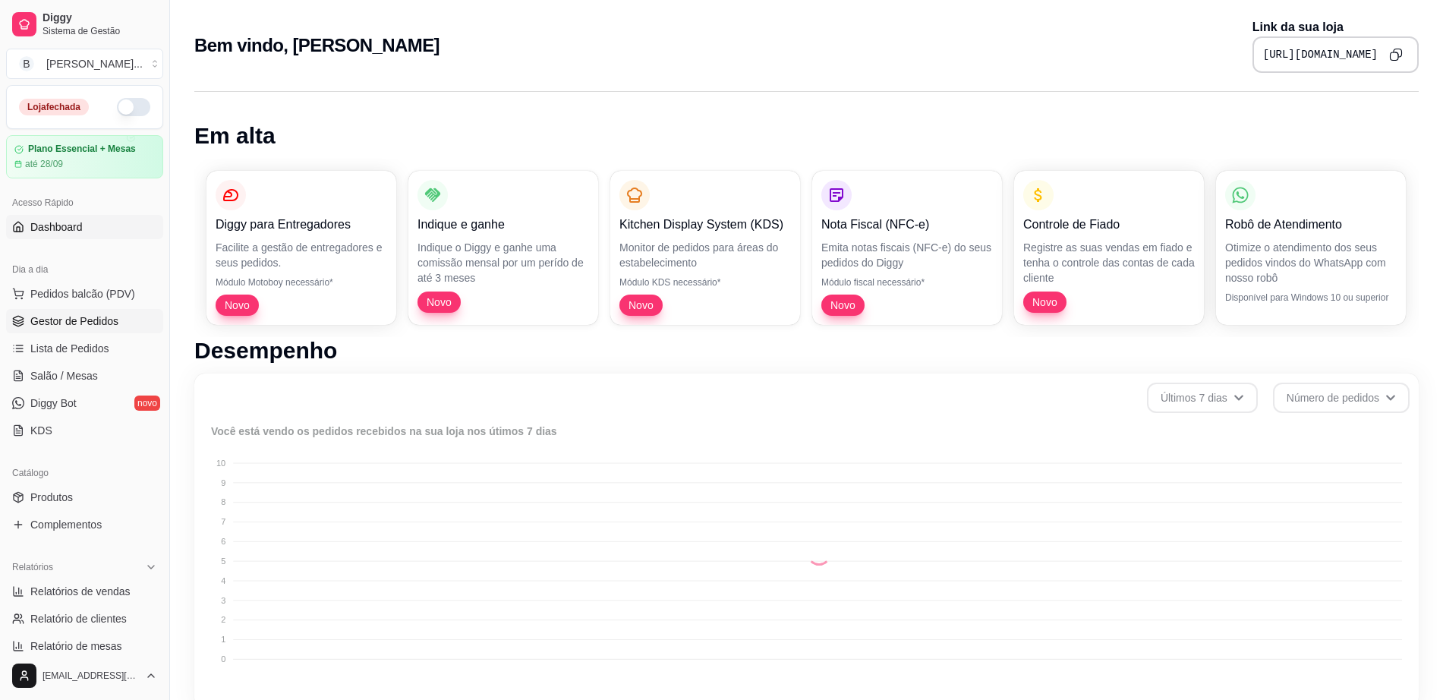
click at [30, 317] on link "Gestor de Pedidos" at bounding box center [84, 321] width 157 height 24
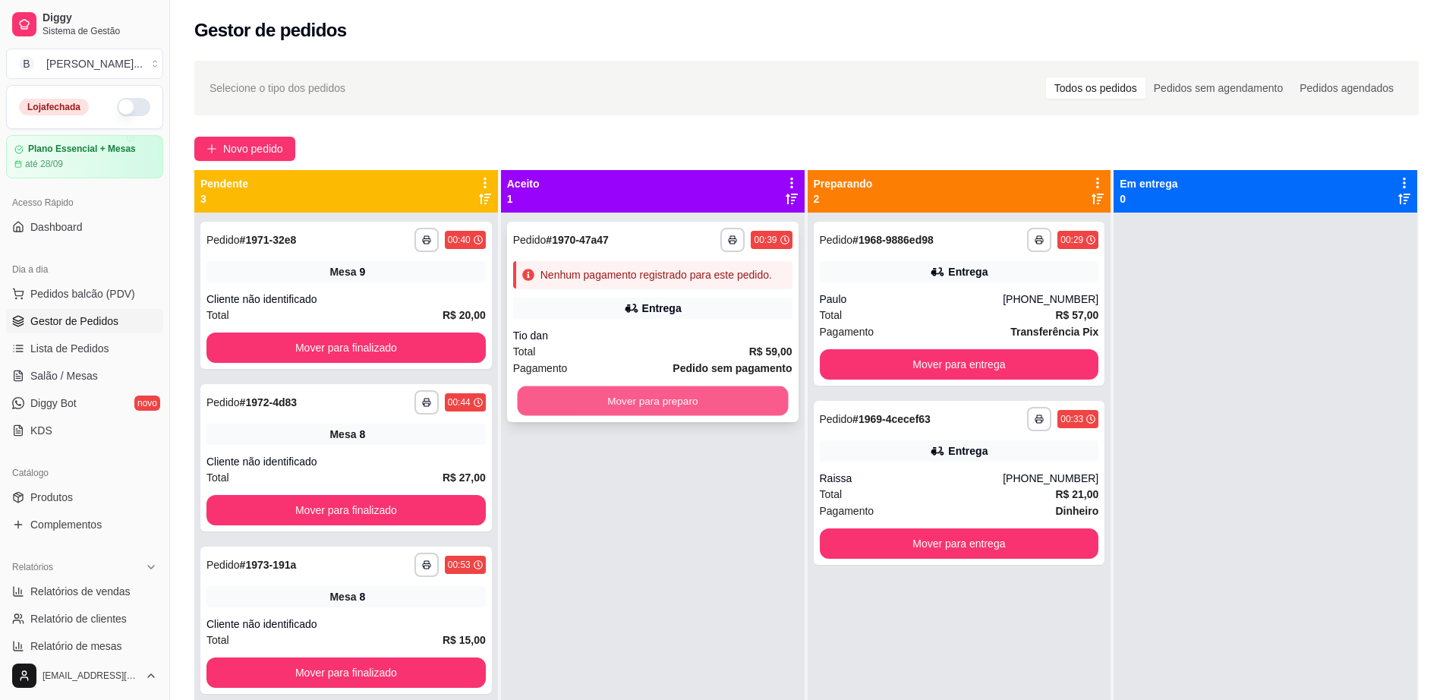
click at [548, 404] on button "Mover para preparo" at bounding box center [652, 401] width 271 height 30
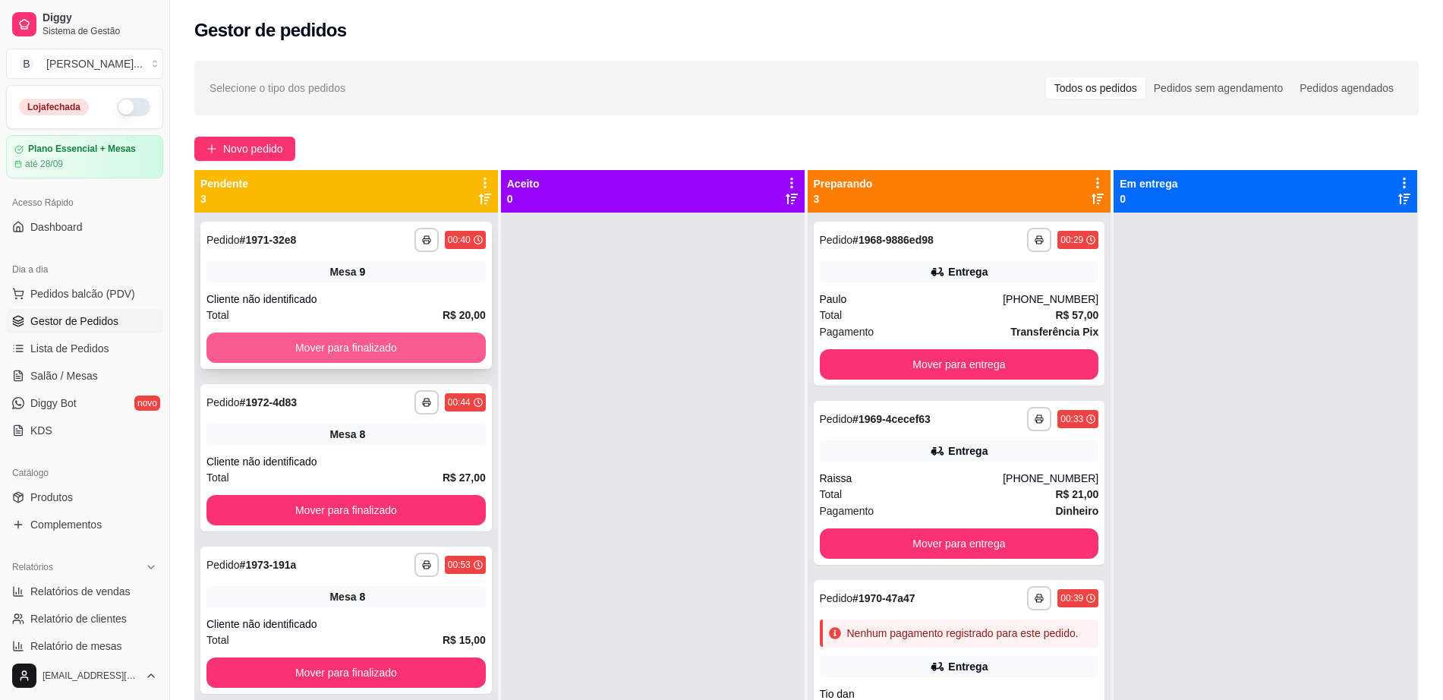
click at [390, 350] on button "Mover para finalizado" at bounding box center [345, 347] width 279 height 30
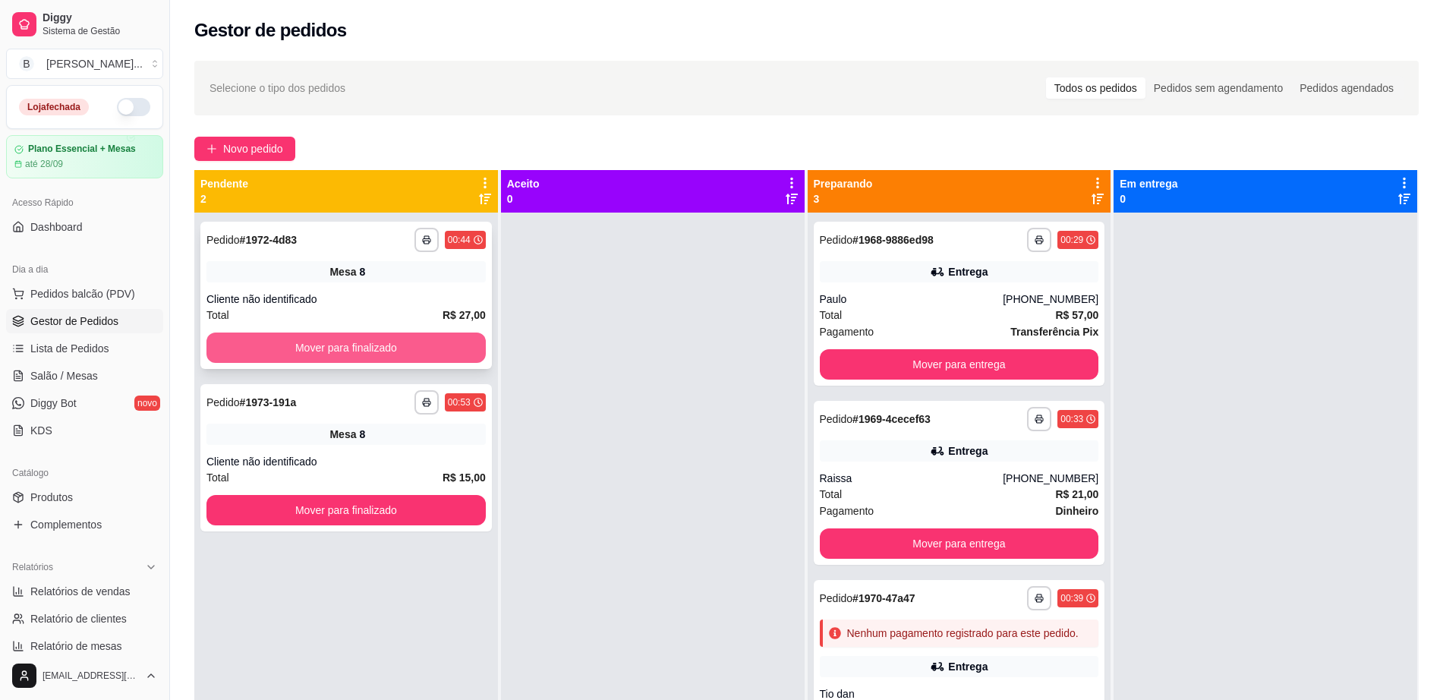
click at [393, 350] on button "Mover para finalizado" at bounding box center [345, 347] width 279 height 30
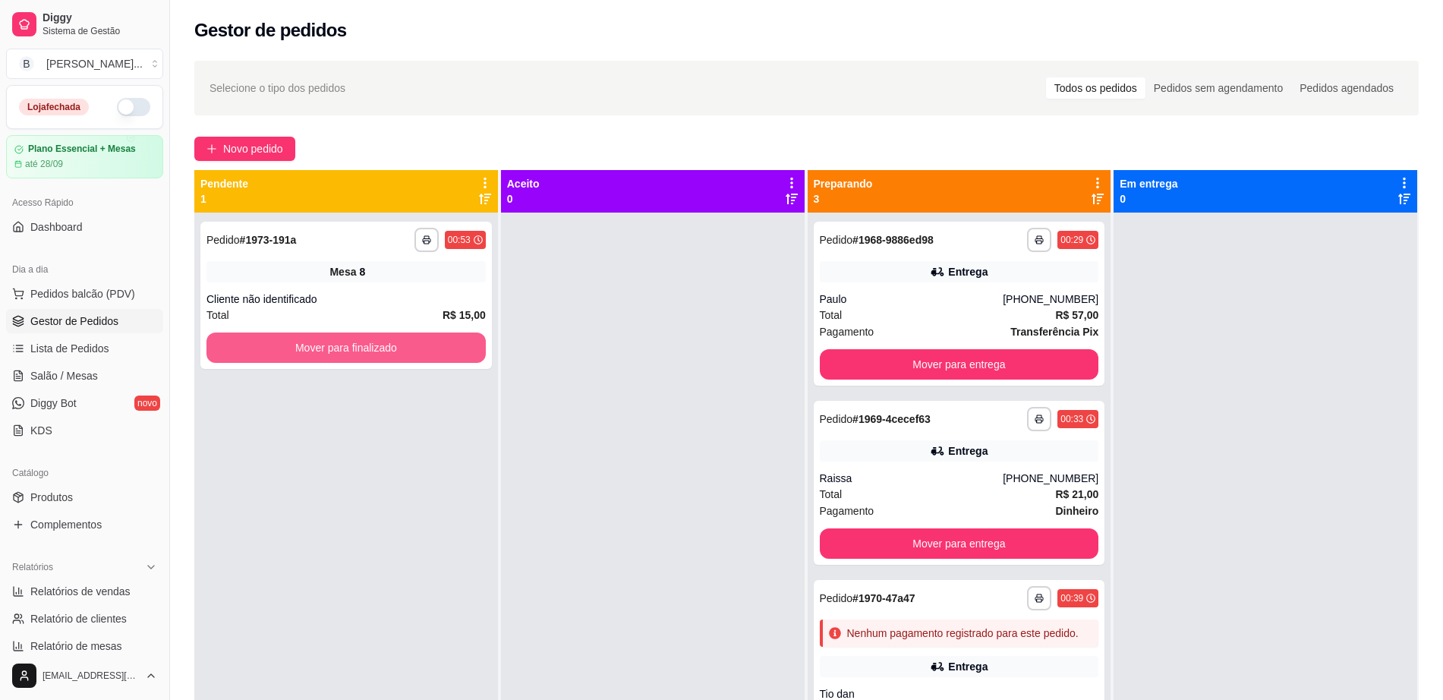
click at [393, 350] on button "Mover para finalizado" at bounding box center [345, 347] width 279 height 30
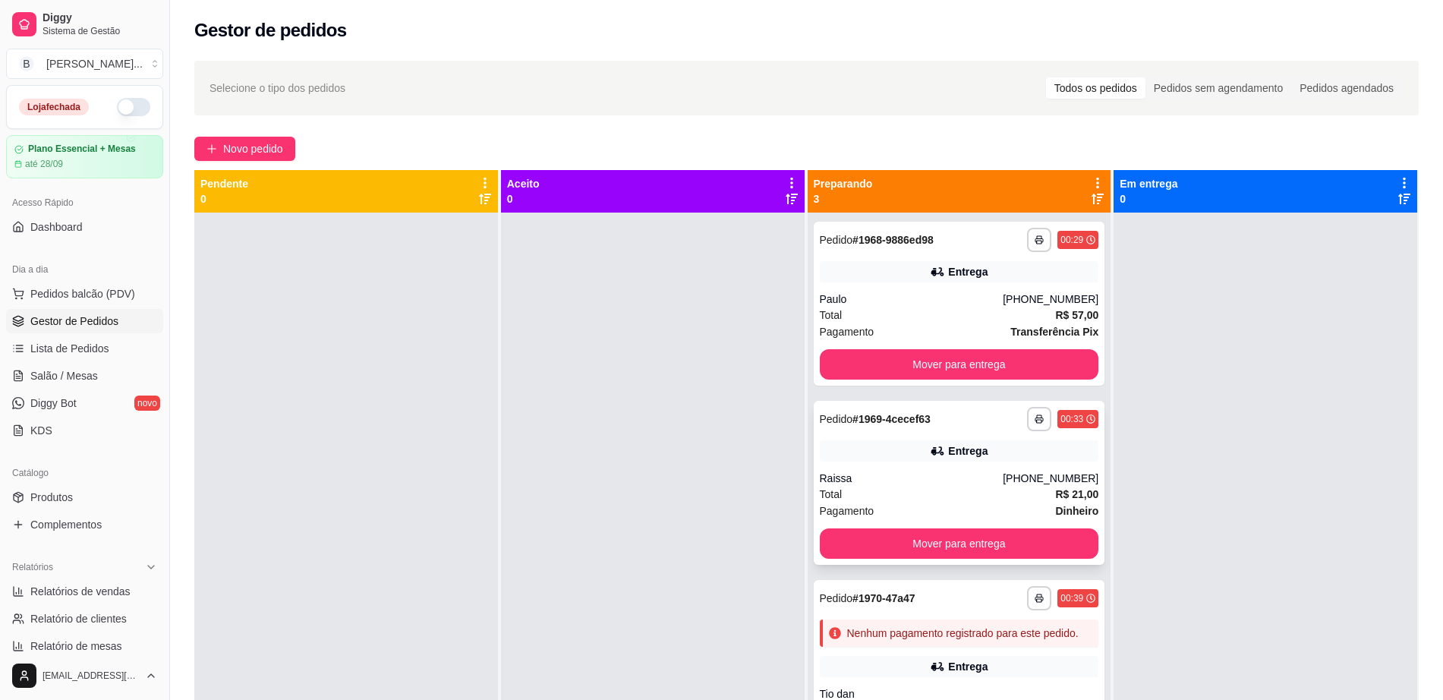
click at [990, 469] on div "**********" at bounding box center [959, 483] width 291 height 164
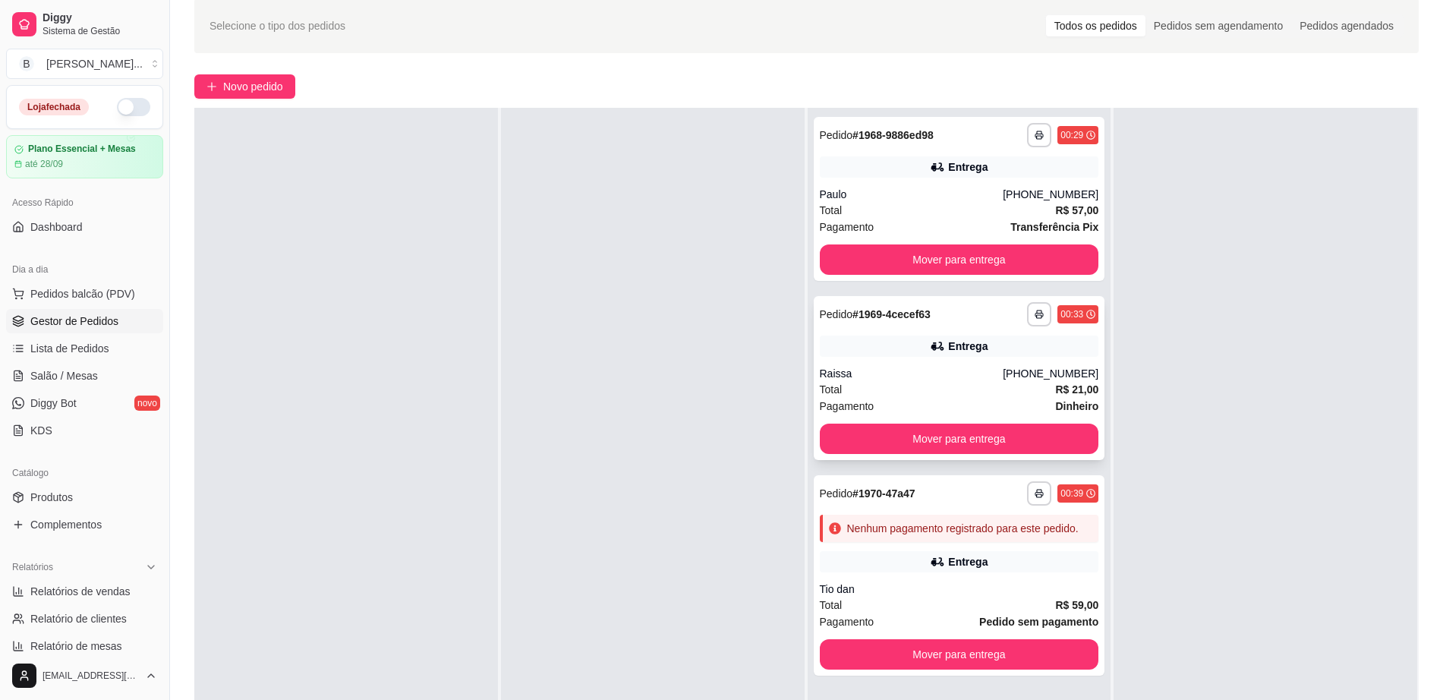
scroll to position [95, 0]
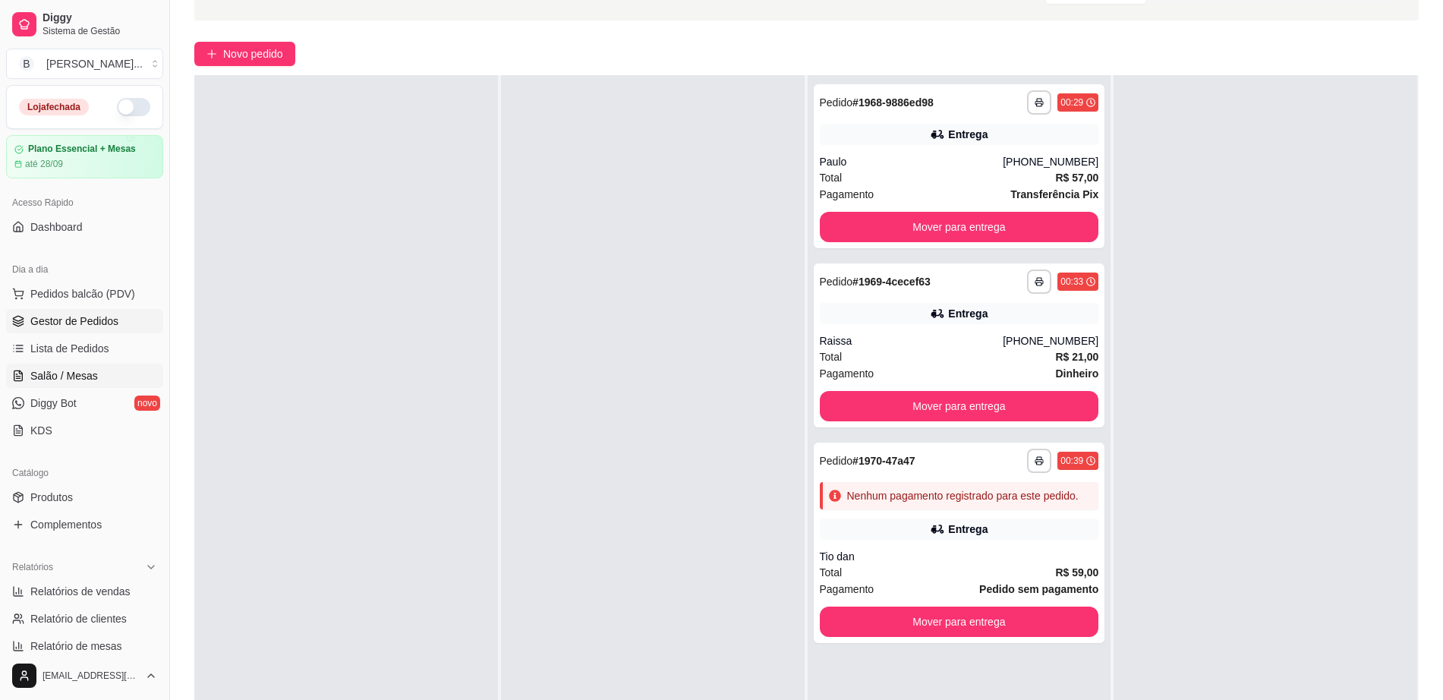
click at [71, 376] on span "Salão / Mesas" at bounding box center [64, 375] width 68 height 15
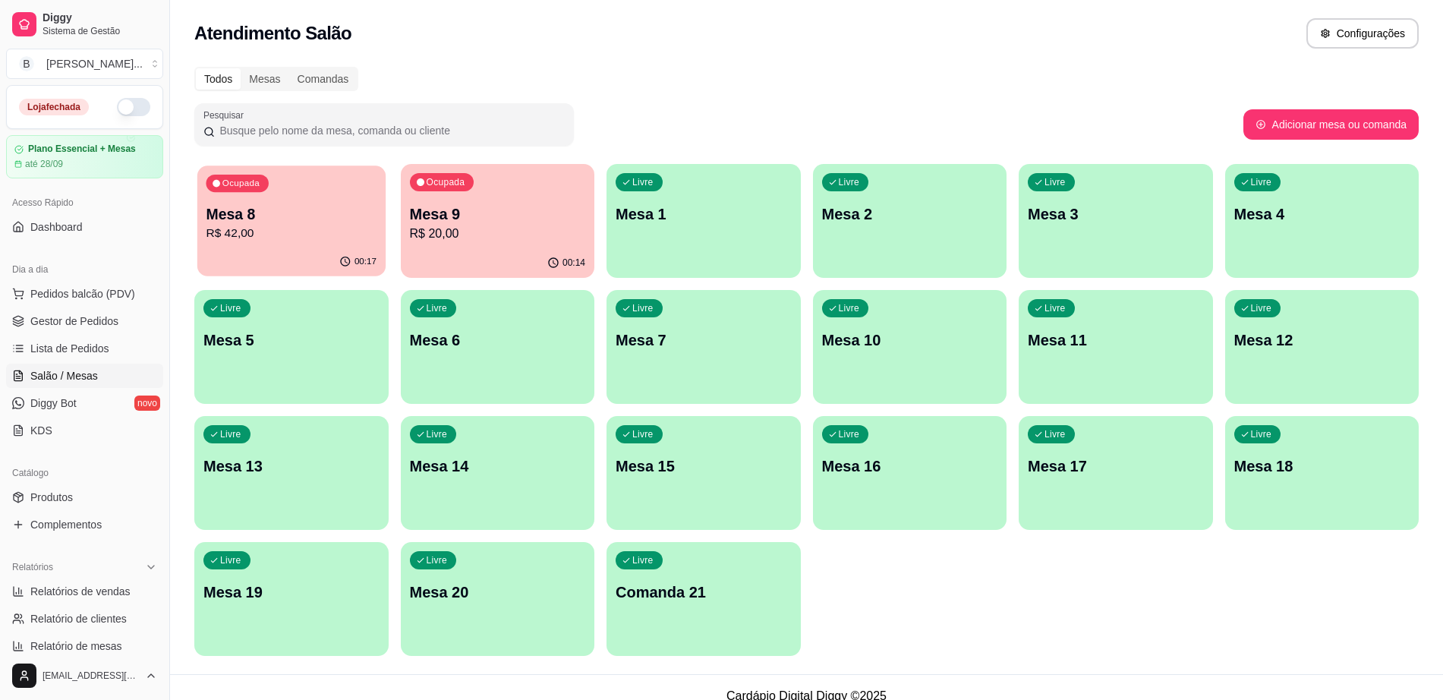
click at [254, 232] on p "R$ 42,00" at bounding box center [291, 233] width 171 height 17
click at [329, 233] on p "R$ 42,00" at bounding box center [291, 234] width 176 height 18
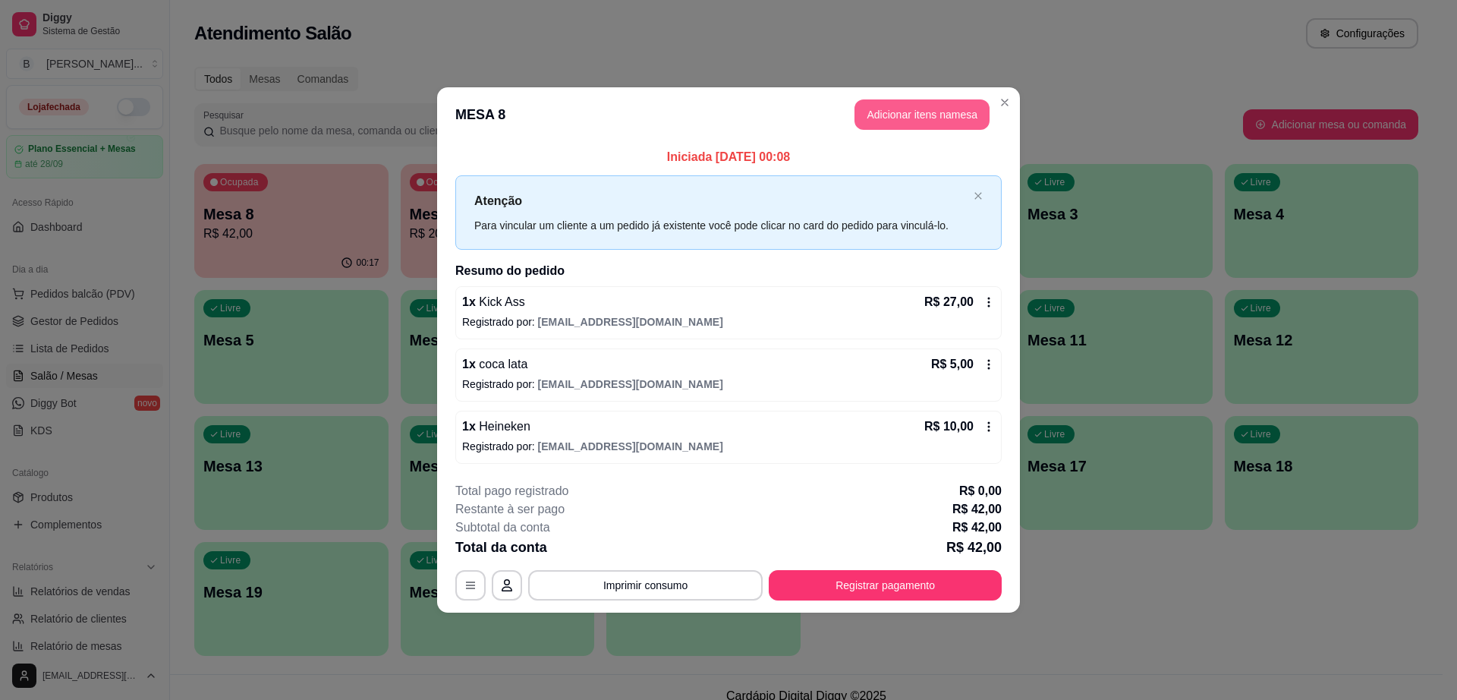
click at [872, 107] on button "Adicionar itens na mesa" at bounding box center [922, 114] width 135 height 30
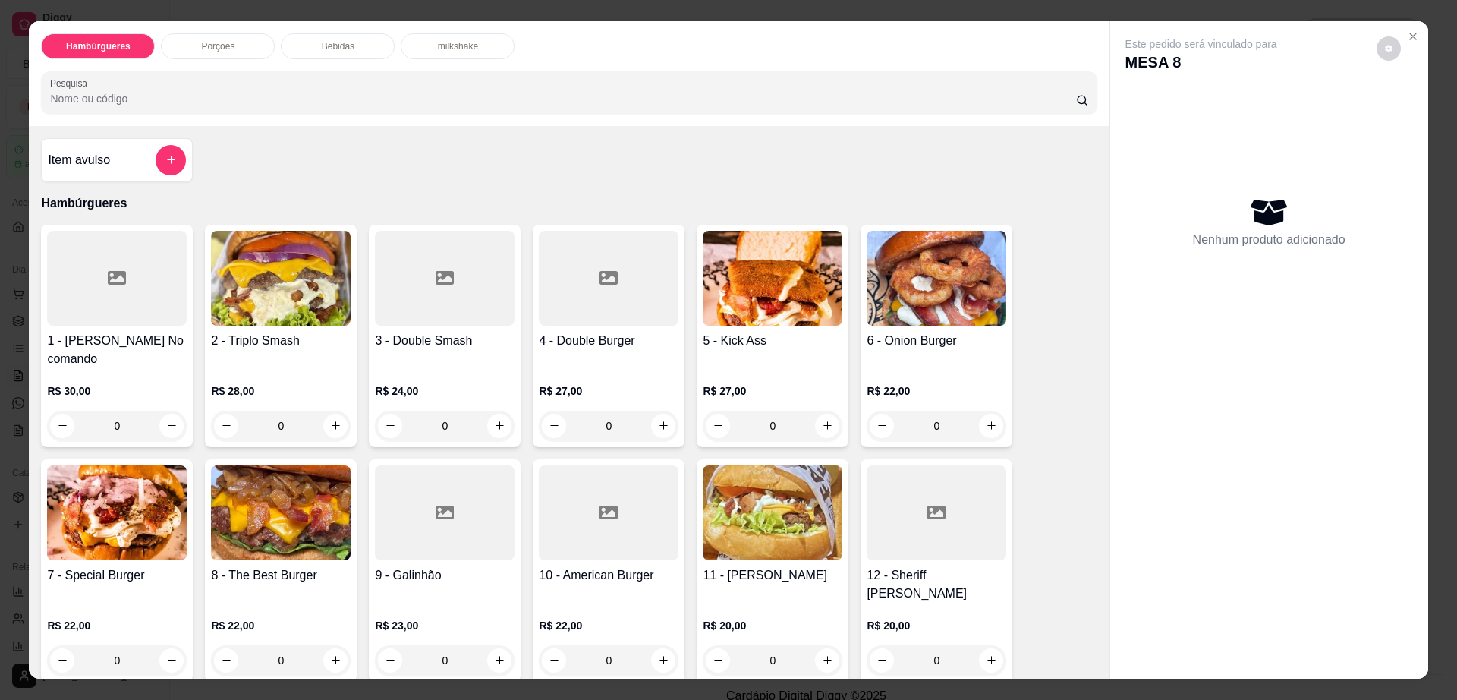
click at [268, 508] on img at bounding box center [281, 512] width 140 height 95
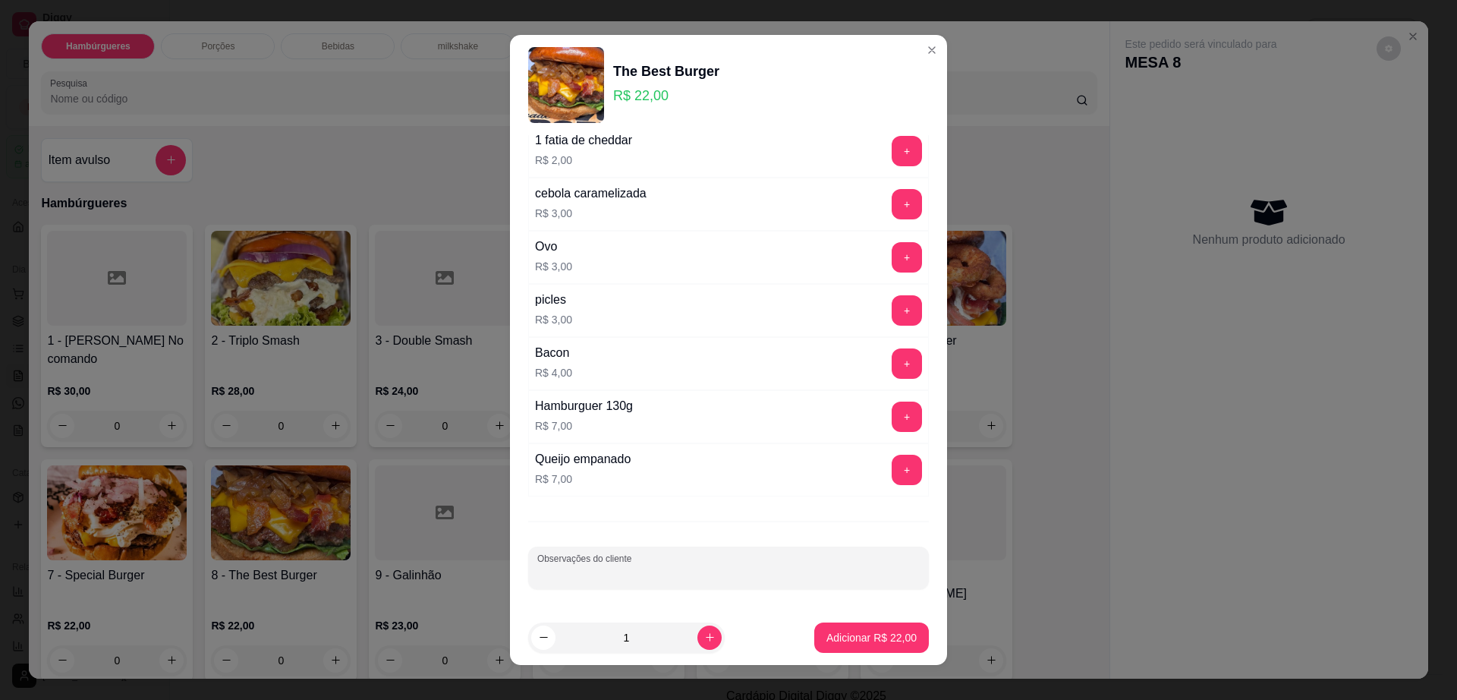
click at [638, 570] on input "Observações do cliente" at bounding box center [728, 573] width 383 height 15
type input "pra levar"
click at [876, 647] on button "Adicionar R$ 22,00" at bounding box center [871, 637] width 115 height 30
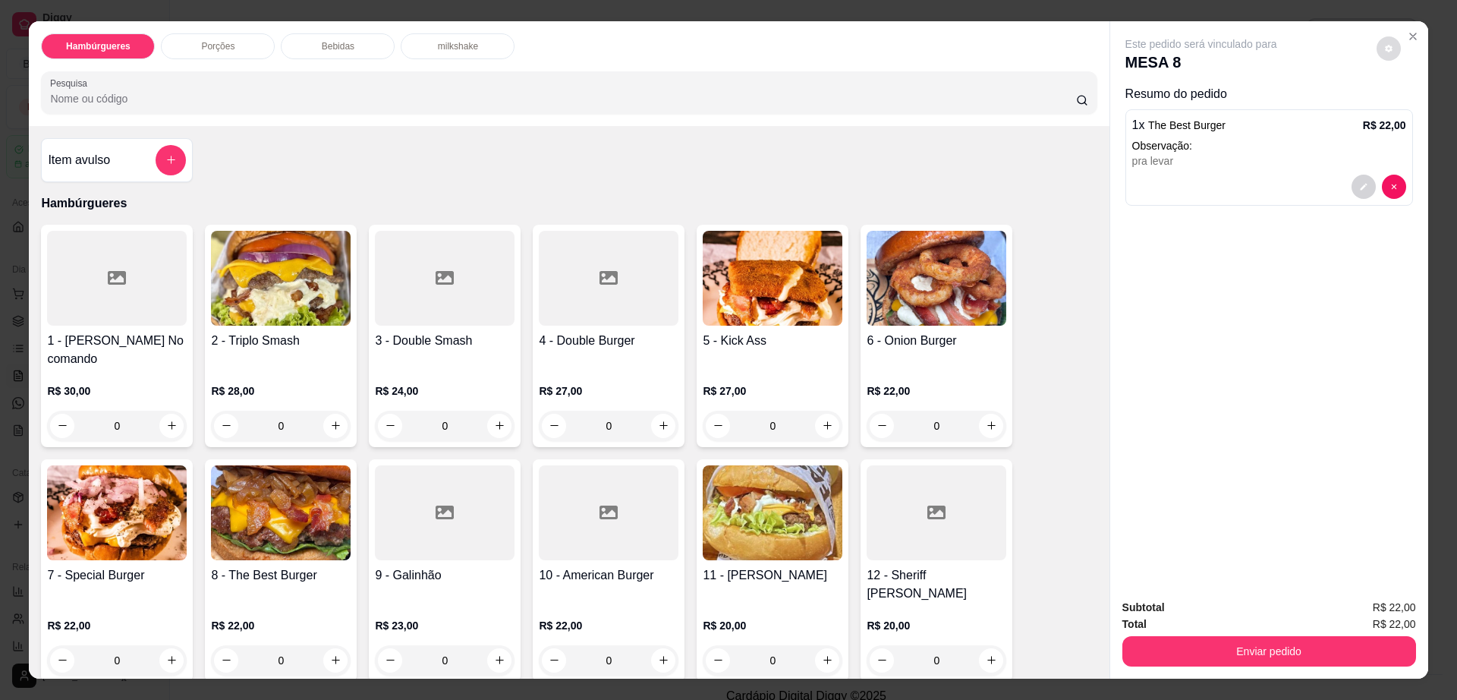
click at [1385, 49] on icon "decrease-product-quantity" at bounding box center [1389, 49] width 8 height 8
click at [1416, 98] on div "Impressão automática desabilitada" at bounding box center [1357, 109] width 161 height 27
click at [1415, 100] on span "Automatic updates" at bounding box center [1416, 109] width 30 height 18
click at [1410, 109] on input "Automatic updates" at bounding box center [1405, 114] width 10 height 10
checkbox input "true"
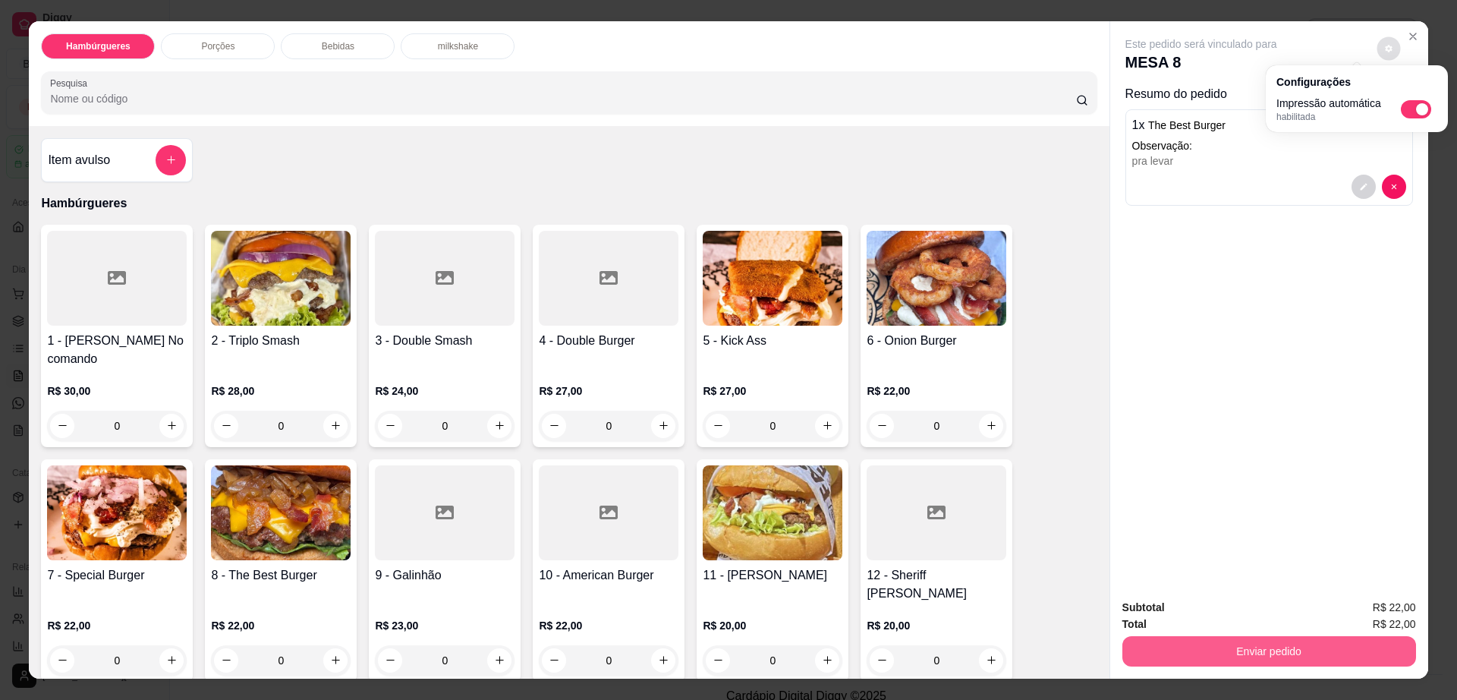
click at [1202, 659] on button "Enviar pedido" at bounding box center [1270, 651] width 294 height 30
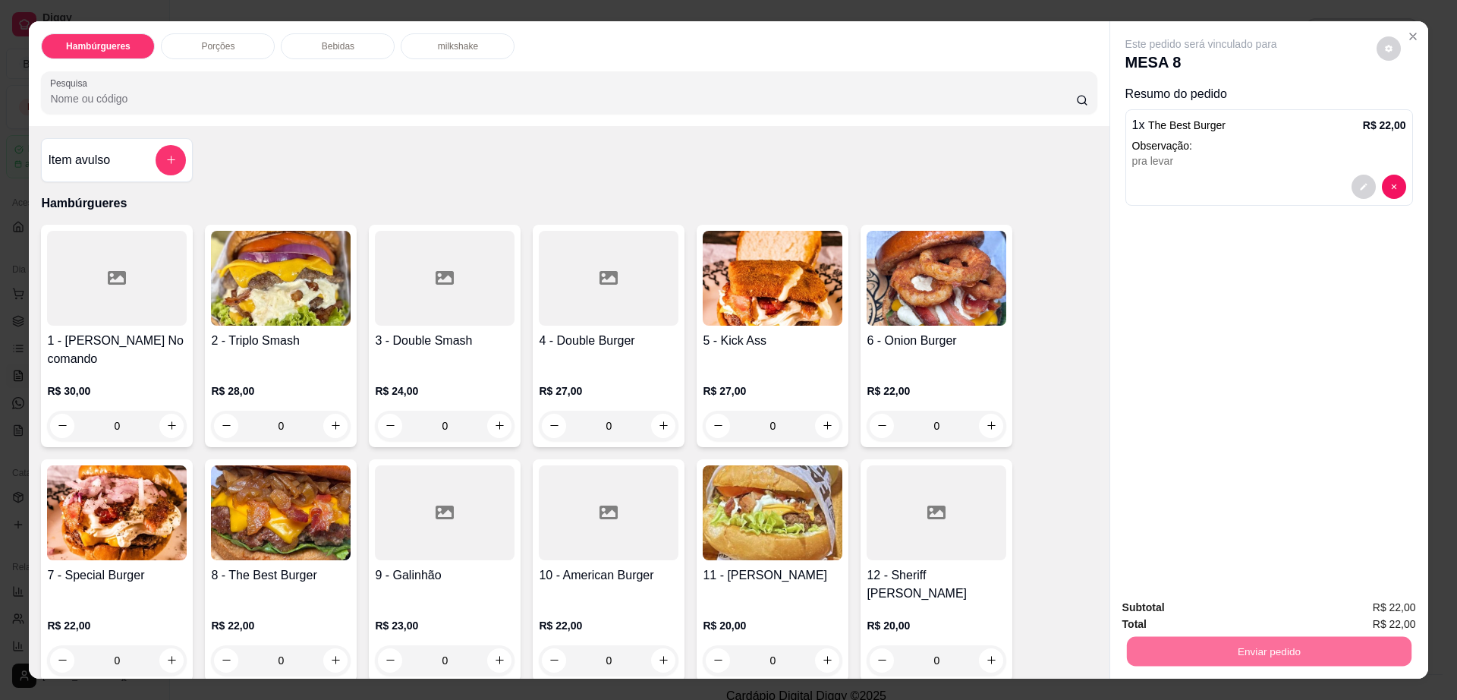
click at [1211, 606] on button "Não registrar e enviar pedido" at bounding box center [1218, 614] width 158 height 29
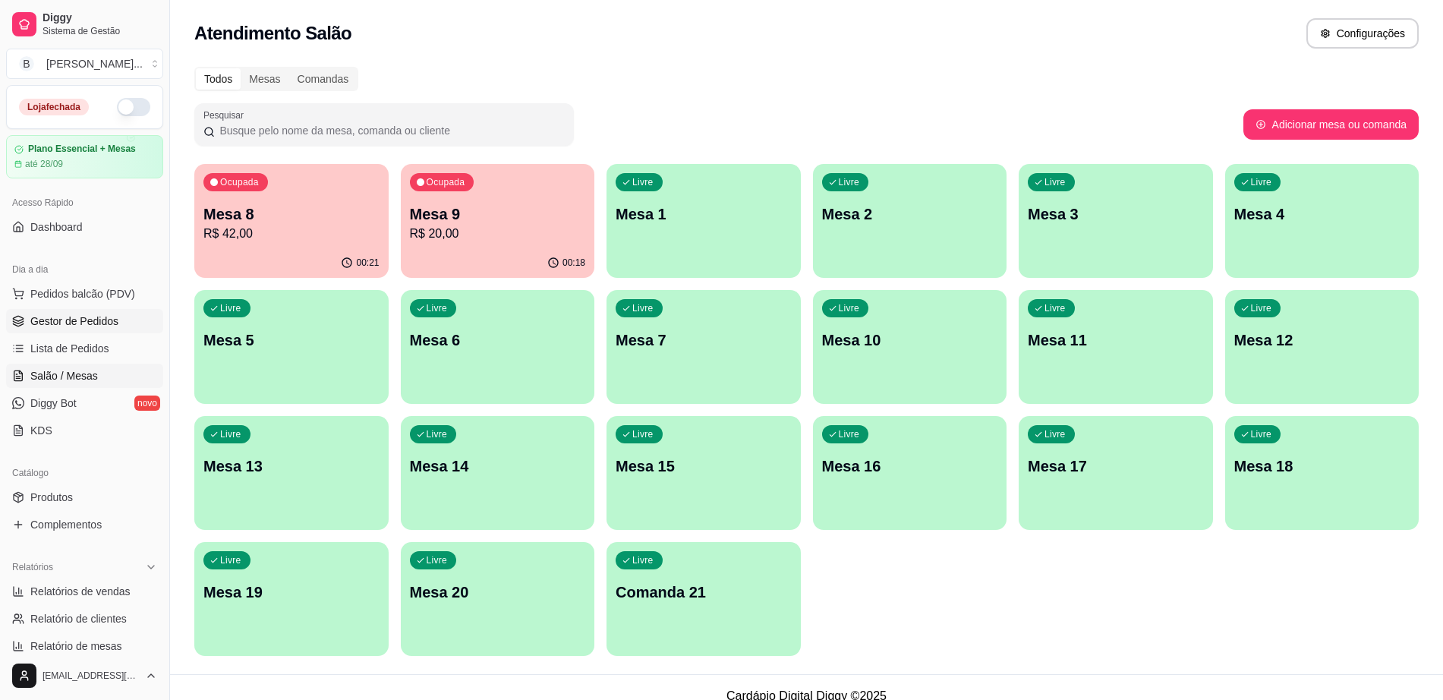
click at [65, 316] on span "Gestor de Pedidos" at bounding box center [74, 320] width 88 height 15
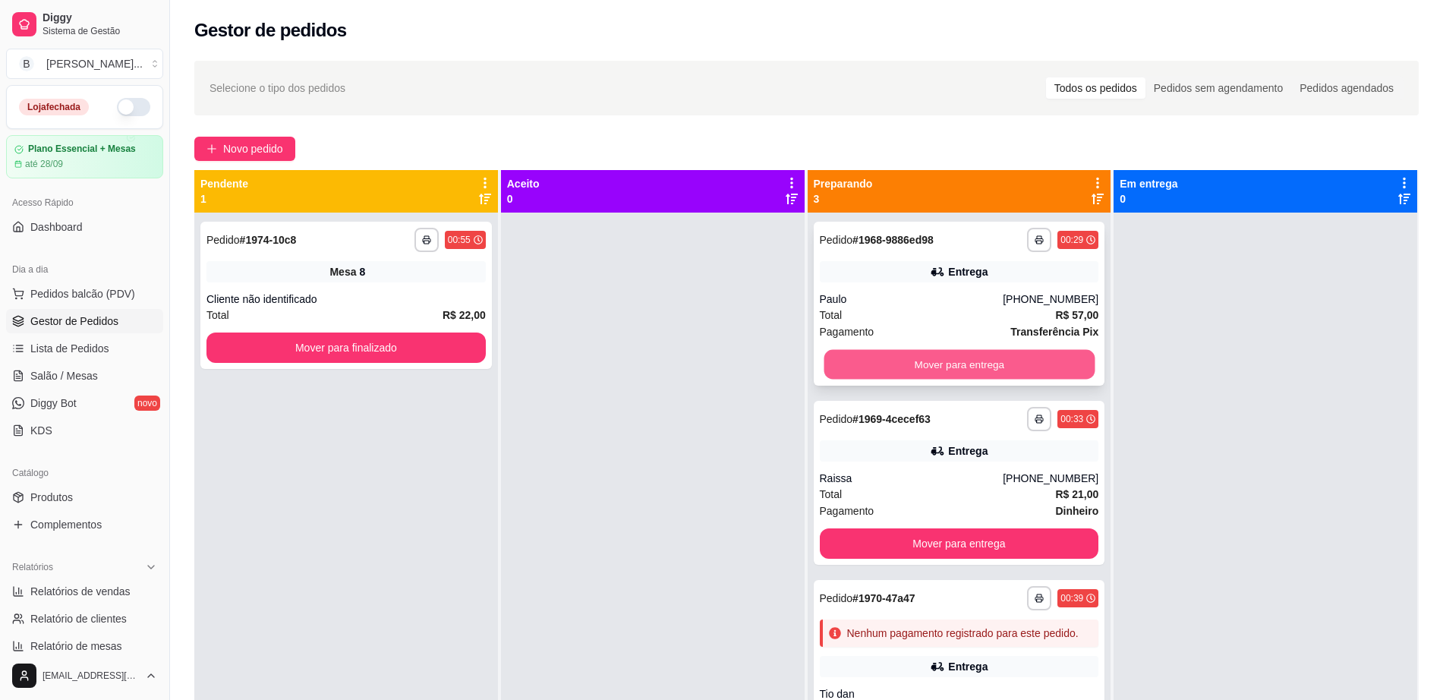
click at [874, 363] on button "Mover para entrega" at bounding box center [959, 365] width 271 height 30
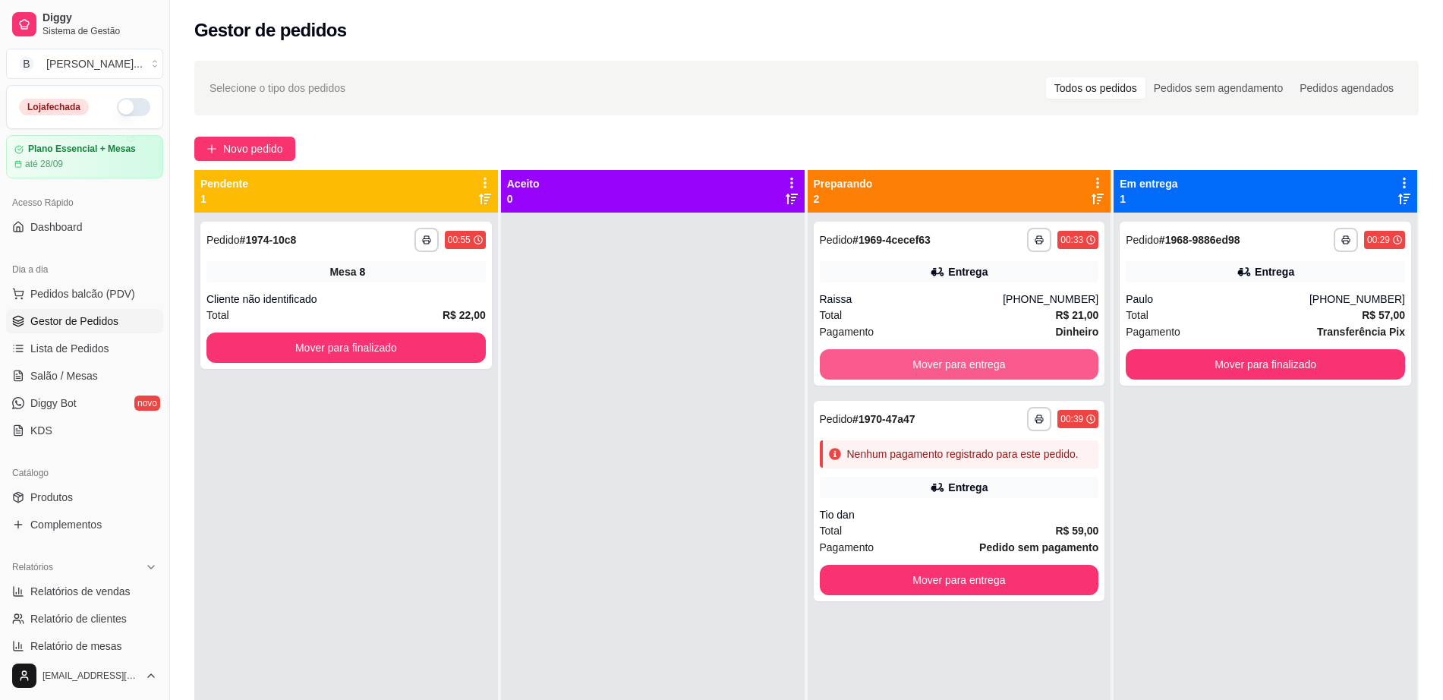
click at [874, 363] on button "Mover para entrega" at bounding box center [959, 364] width 279 height 30
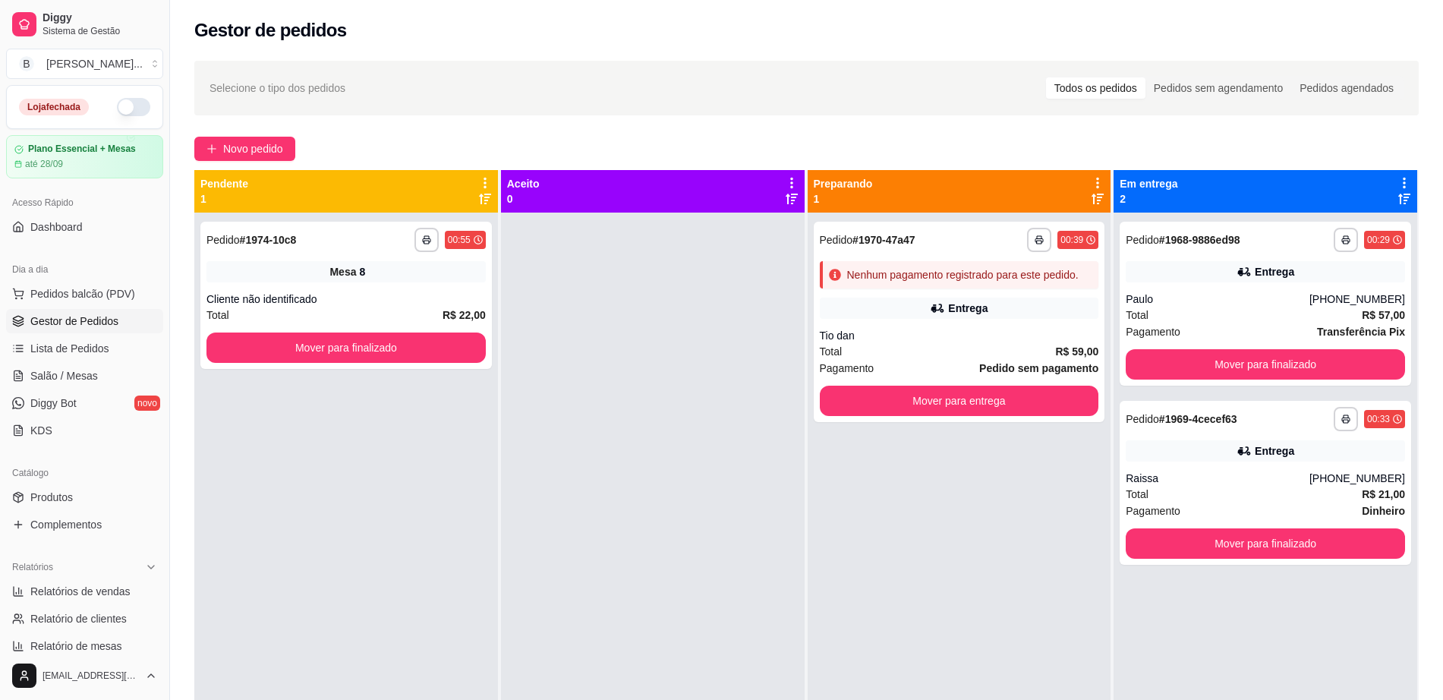
click at [874, 363] on div "Pagamento Pedido sem pagamento" at bounding box center [959, 368] width 279 height 17
click at [994, 395] on button "Mover para entrega" at bounding box center [959, 401] width 279 height 30
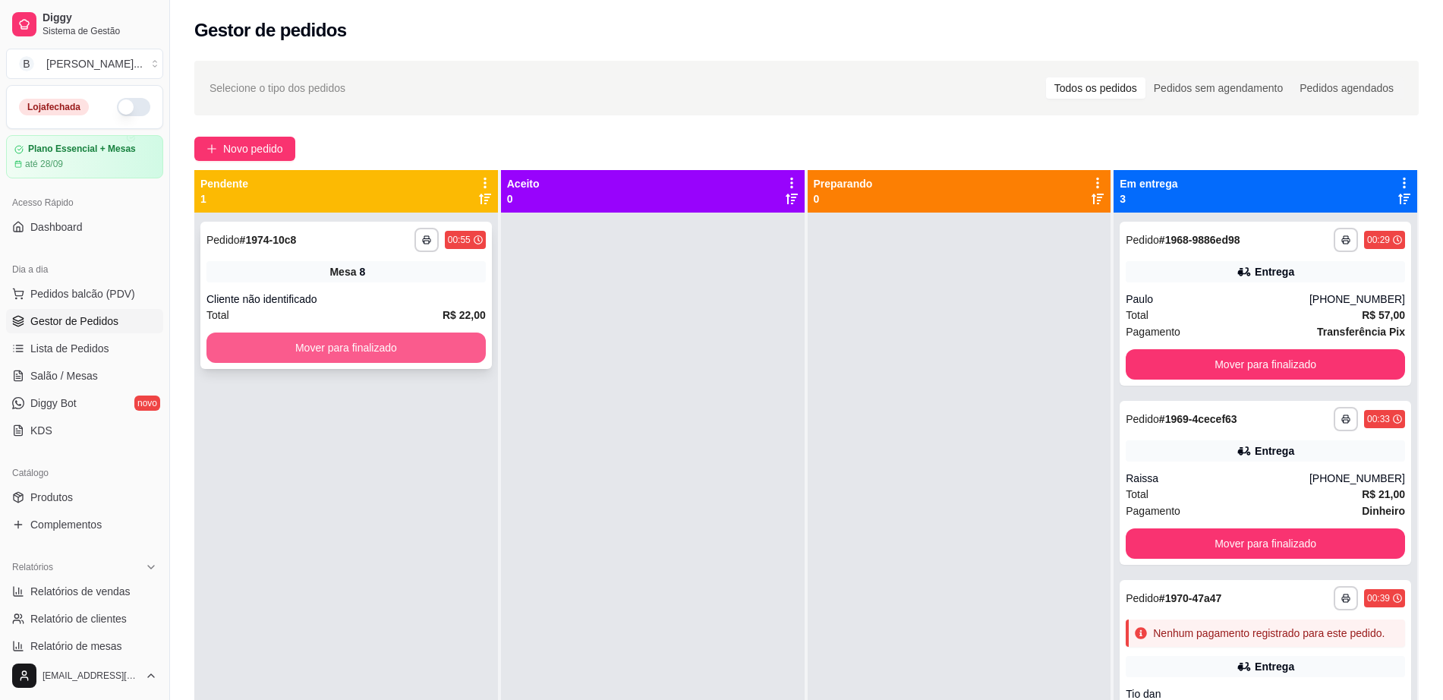
click at [408, 342] on button "Mover para finalizado" at bounding box center [345, 347] width 279 height 30
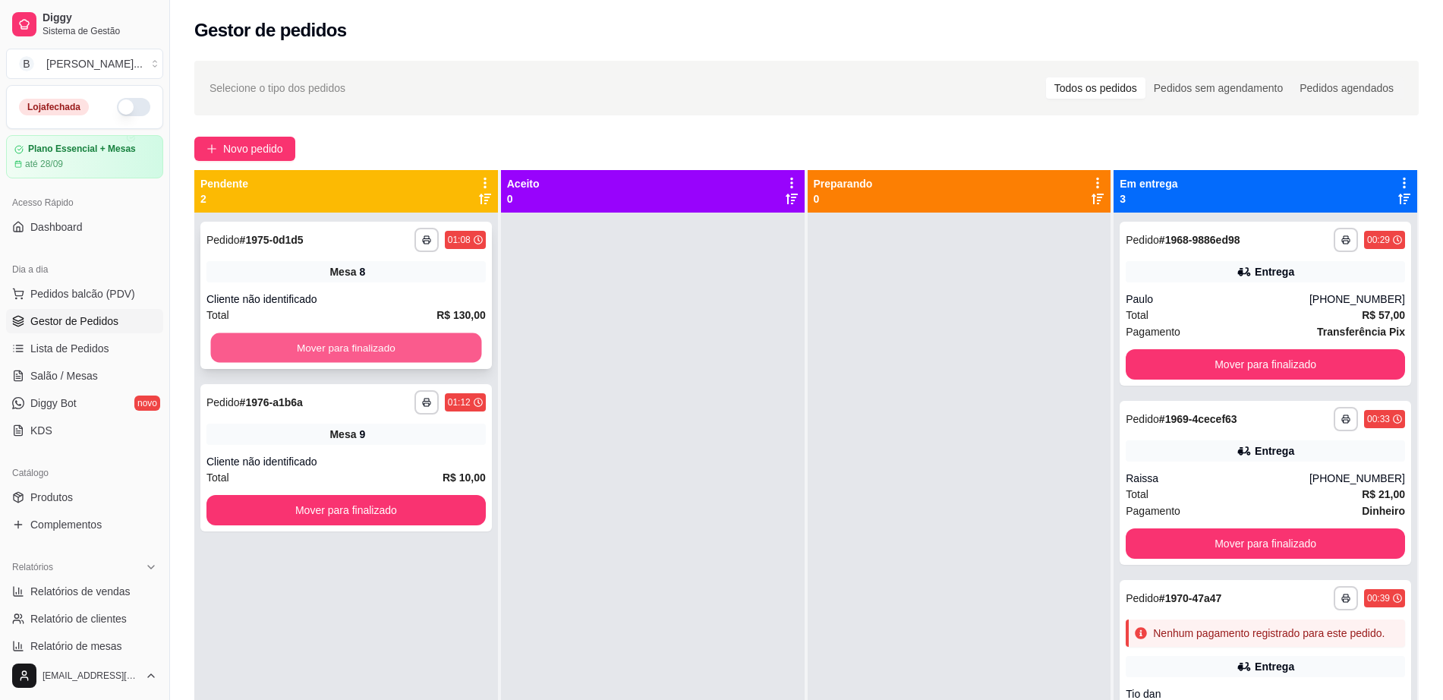
click at [427, 333] on button "Mover para finalizado" at bounding box center [346, 348] width 271 height 30
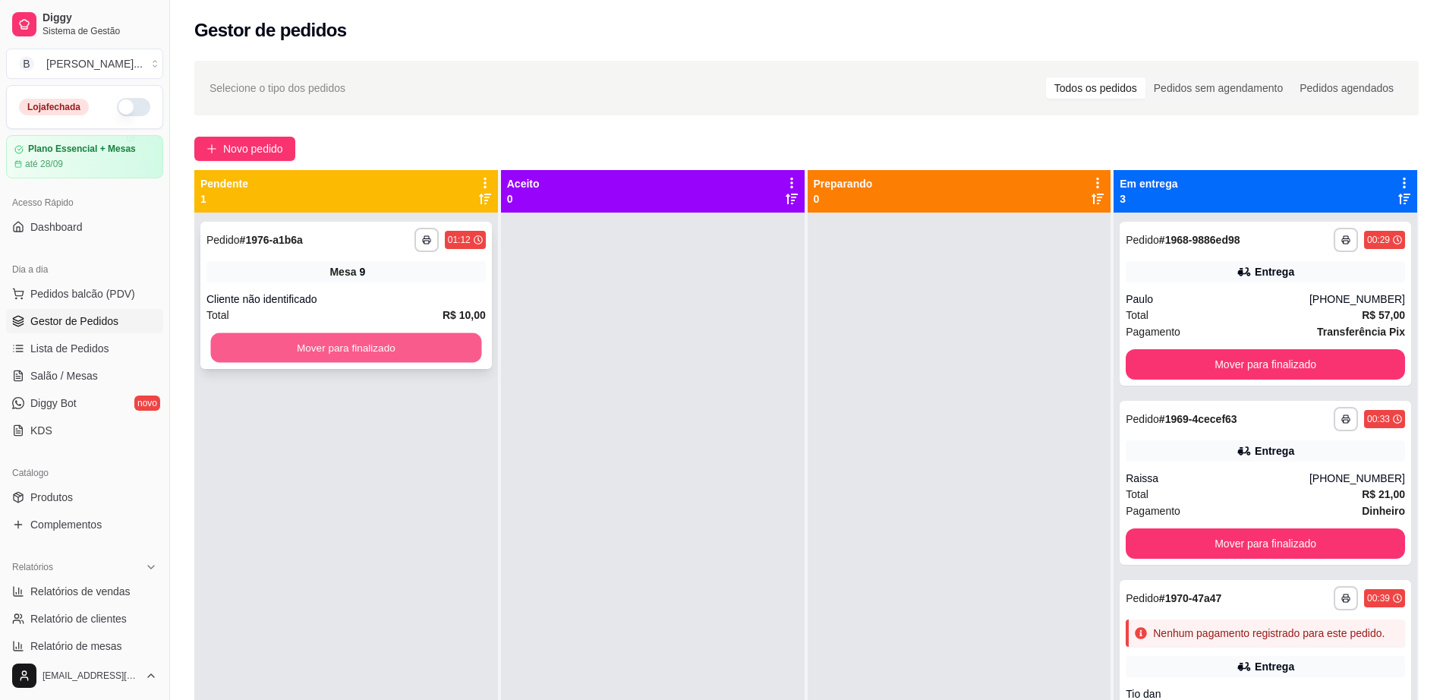
click at [416, 347] on button "Mover para finalizado" at bounding box center [346, 348] width 271 height 30
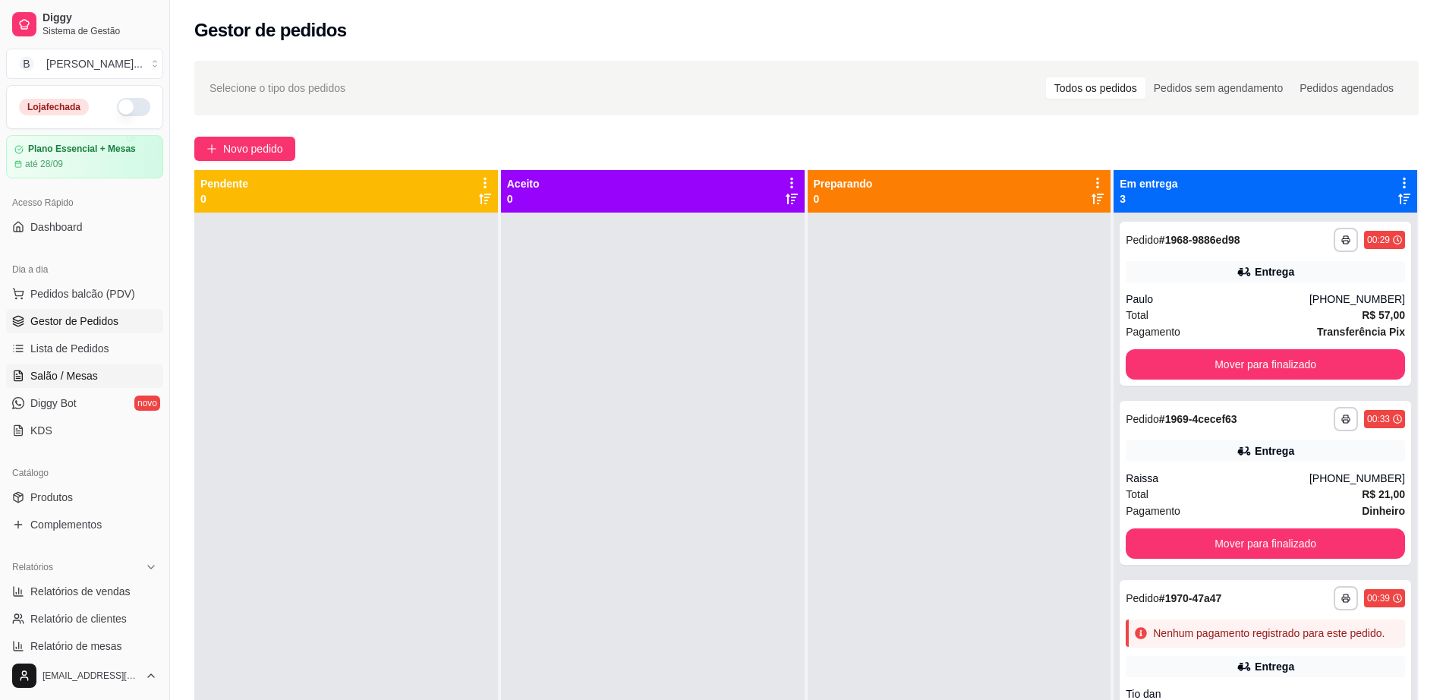
click at [106, 385] on link "Salão / Mesas" at bounding box center [84, 376] width 157 height 24
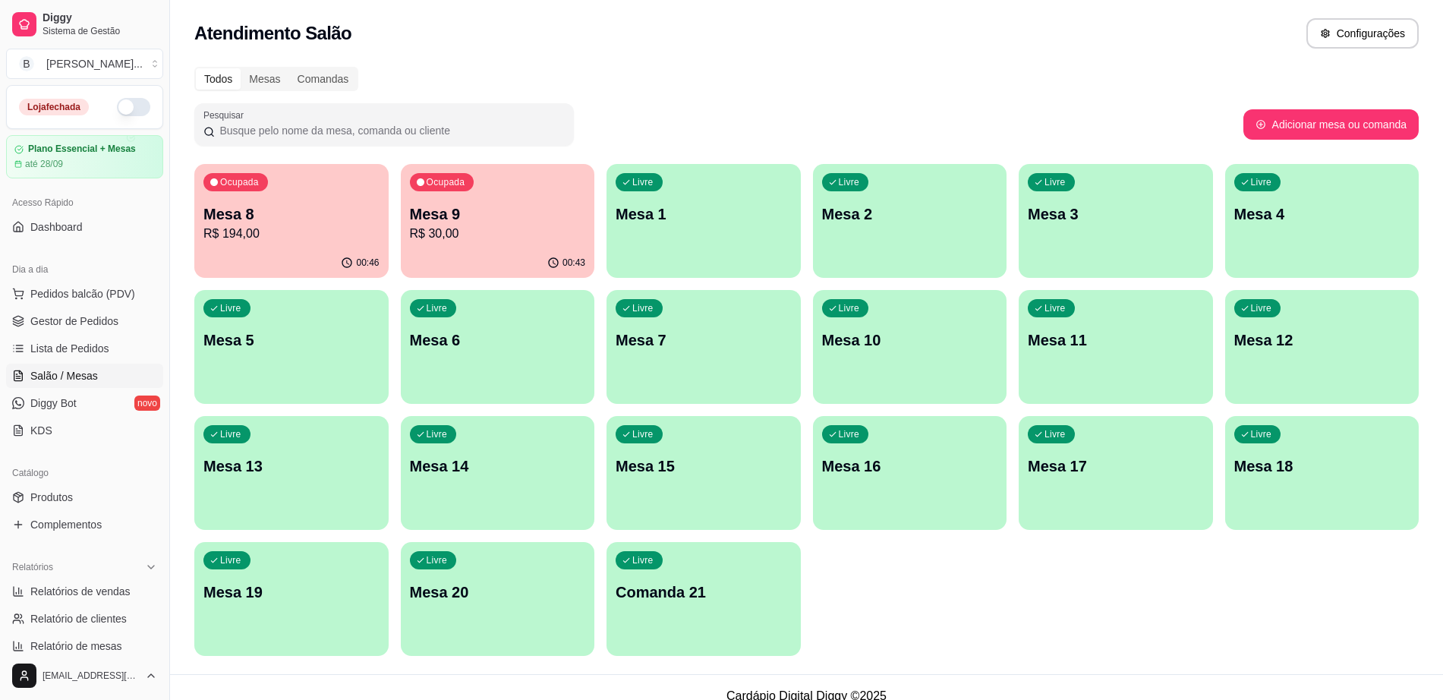
click at [458, 250] on div "00:43" at bounding box center [498, 263] width 194 height 30
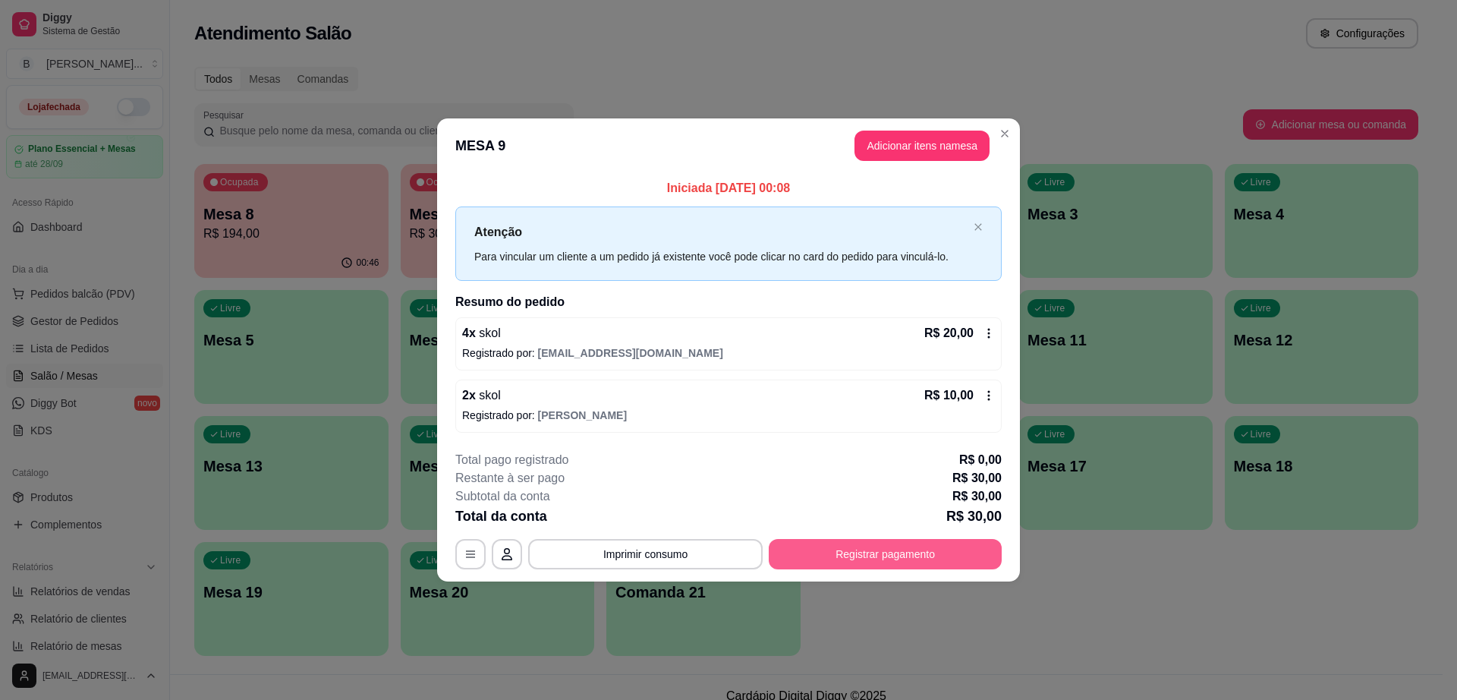
click at [879, 557] on button "Registrar pagamento" at bounding box center [885, 554] width 233 height 30
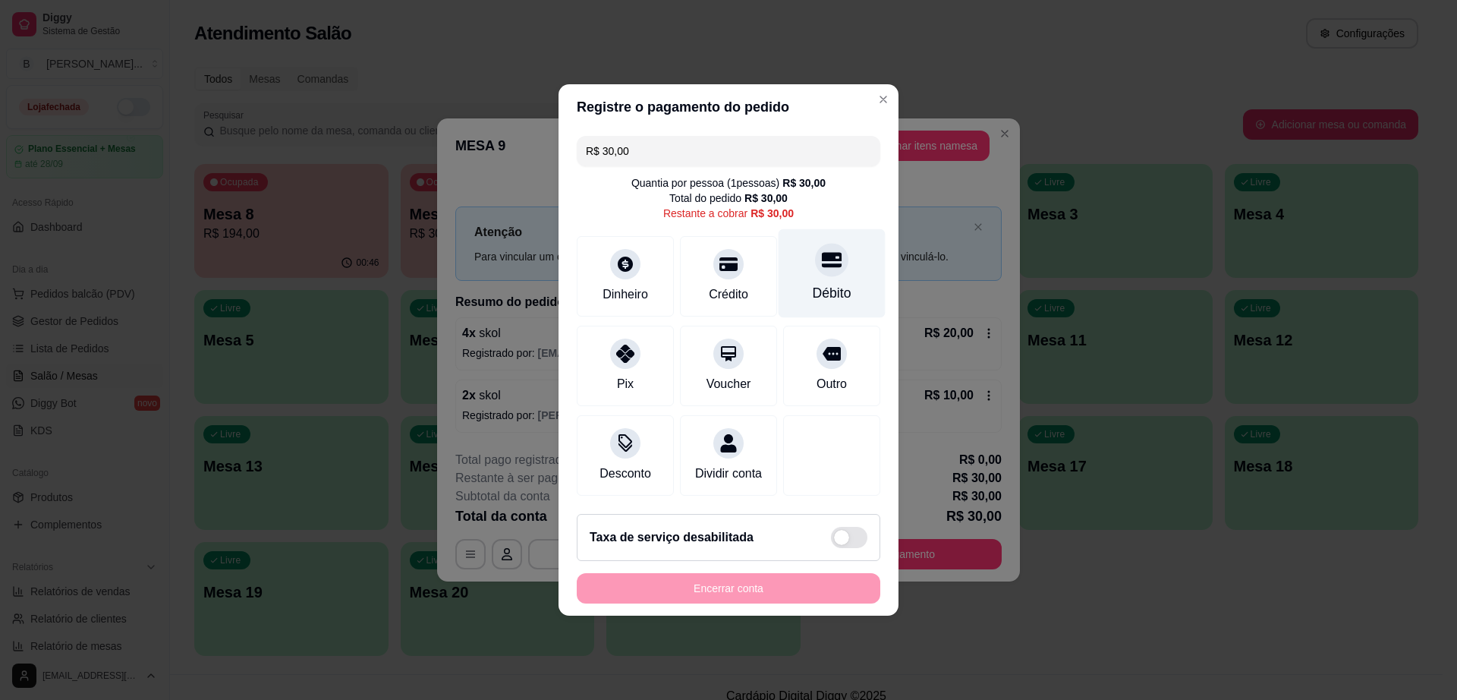
click at [829, 265] on div "Débito" at bounding box center [832, 273] width 107 height 89
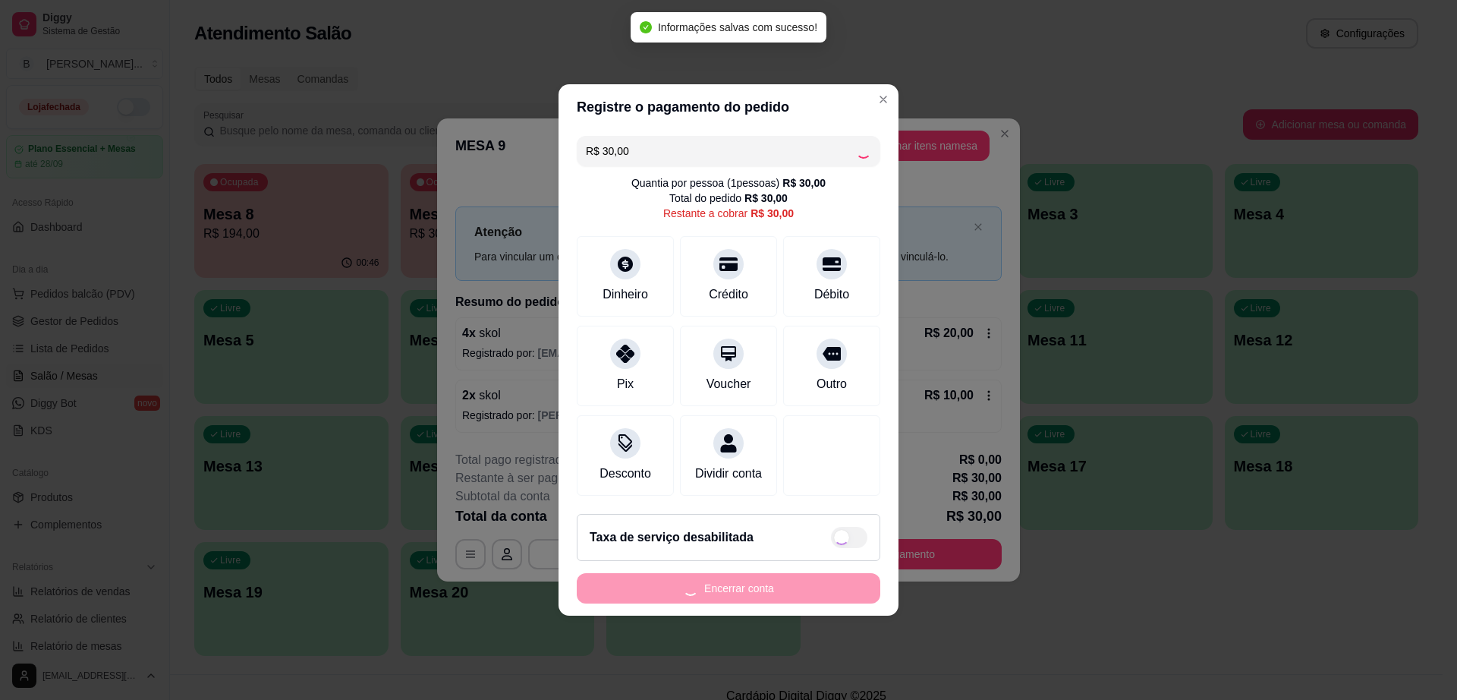
type input "R$ 0,00"
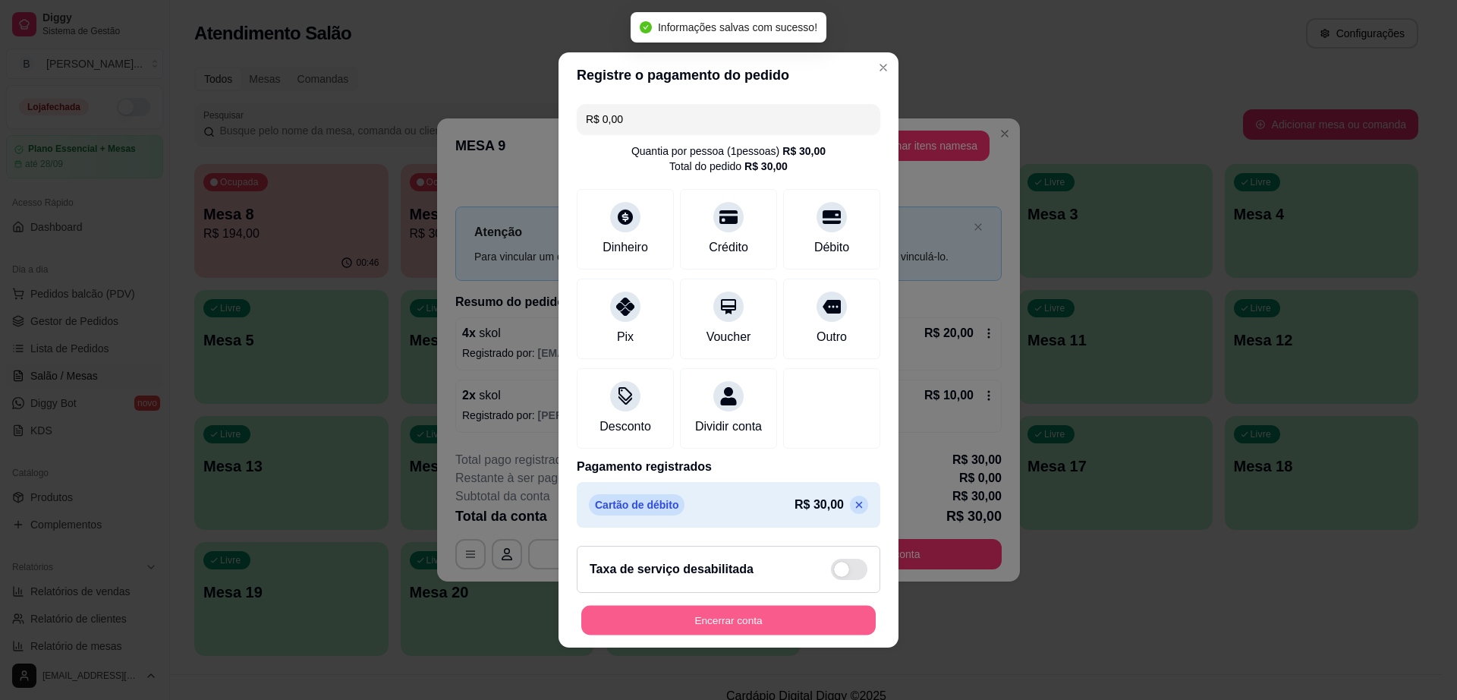
click at [790, 635] on button "Encerrar conta" at bounding box center [728, 621] width 295 height 30
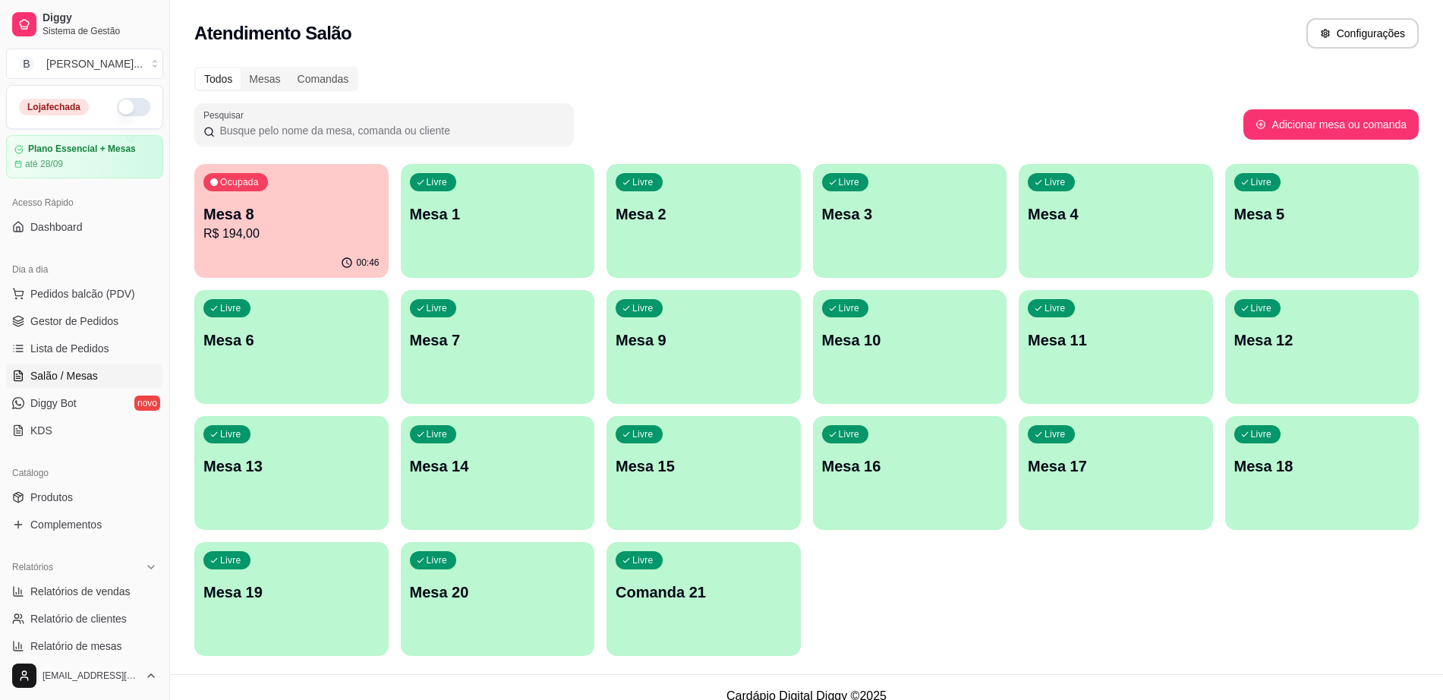
click at [326, 225] on p "R$ 194,00" at bounding box center [291, 234] width 176 height 18
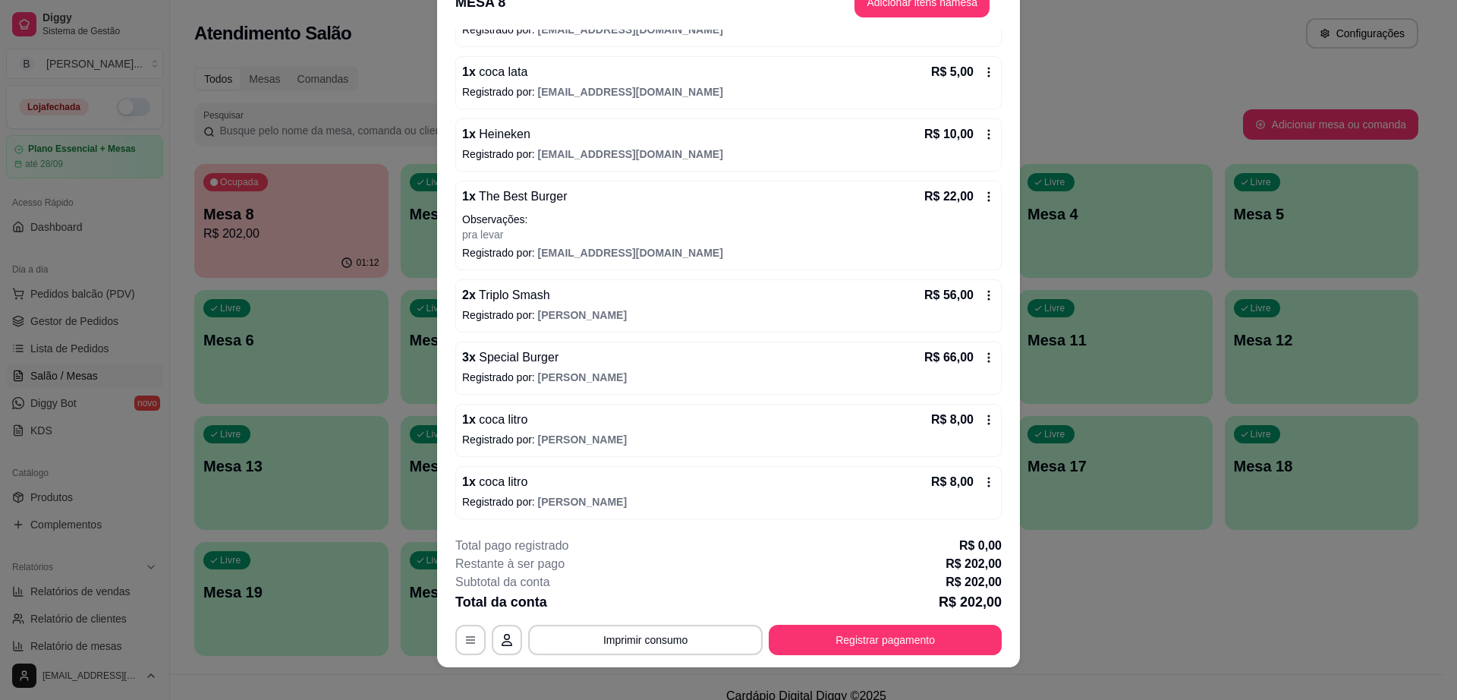
scroll to position [45, 0]
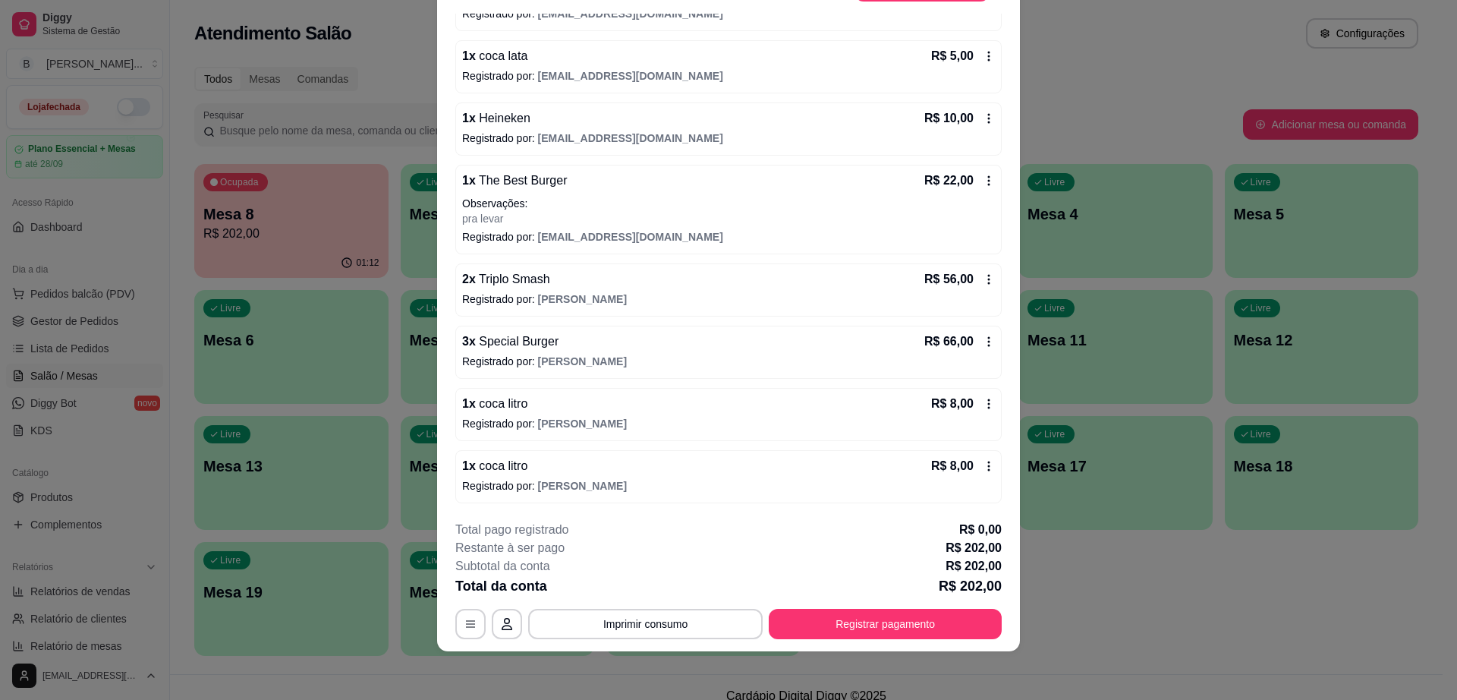
drag, startPoint x: 723, startPoint y: 509, endPoint x: 172, endPoint y: 736, distance: 596.3
